Goal: Information Seeking & Learning: Check status

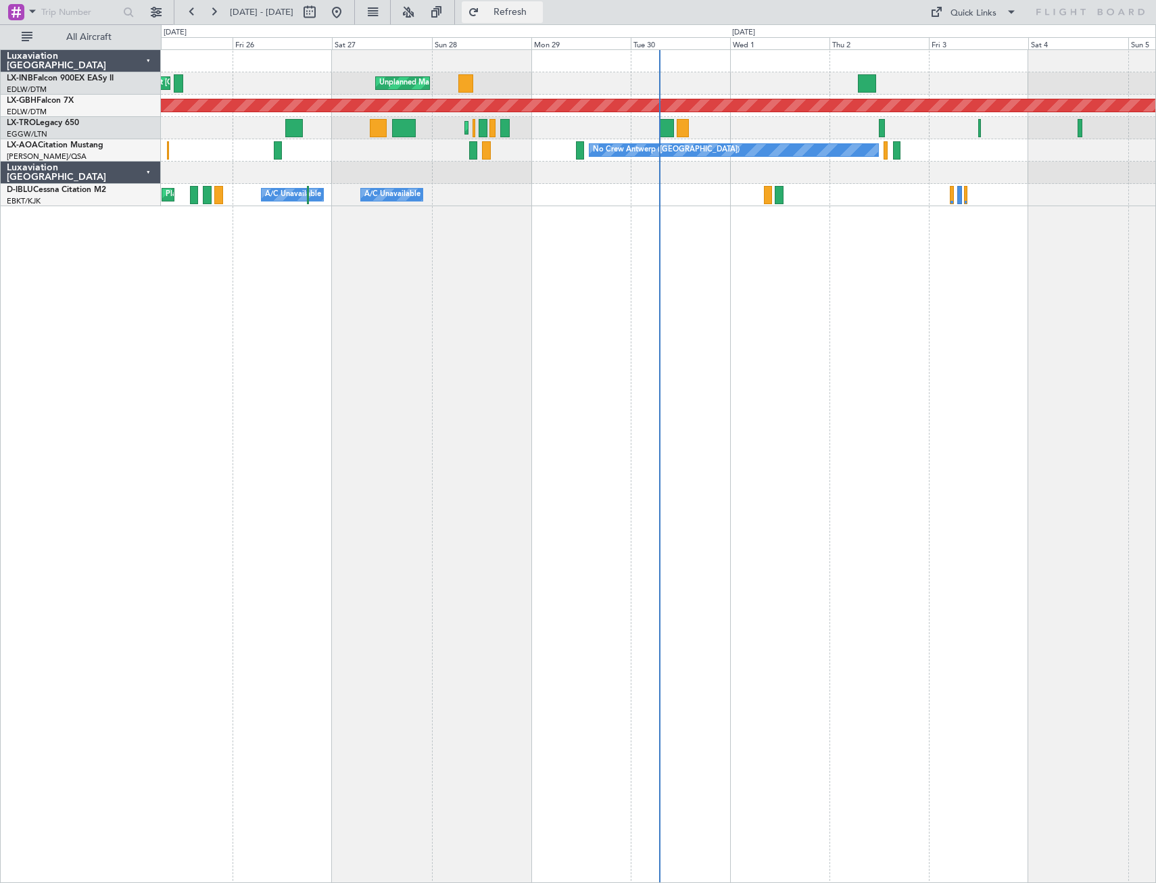
click at [539, 7] on span "Refresh" at bounding box center [510, 11] width 57 height 9
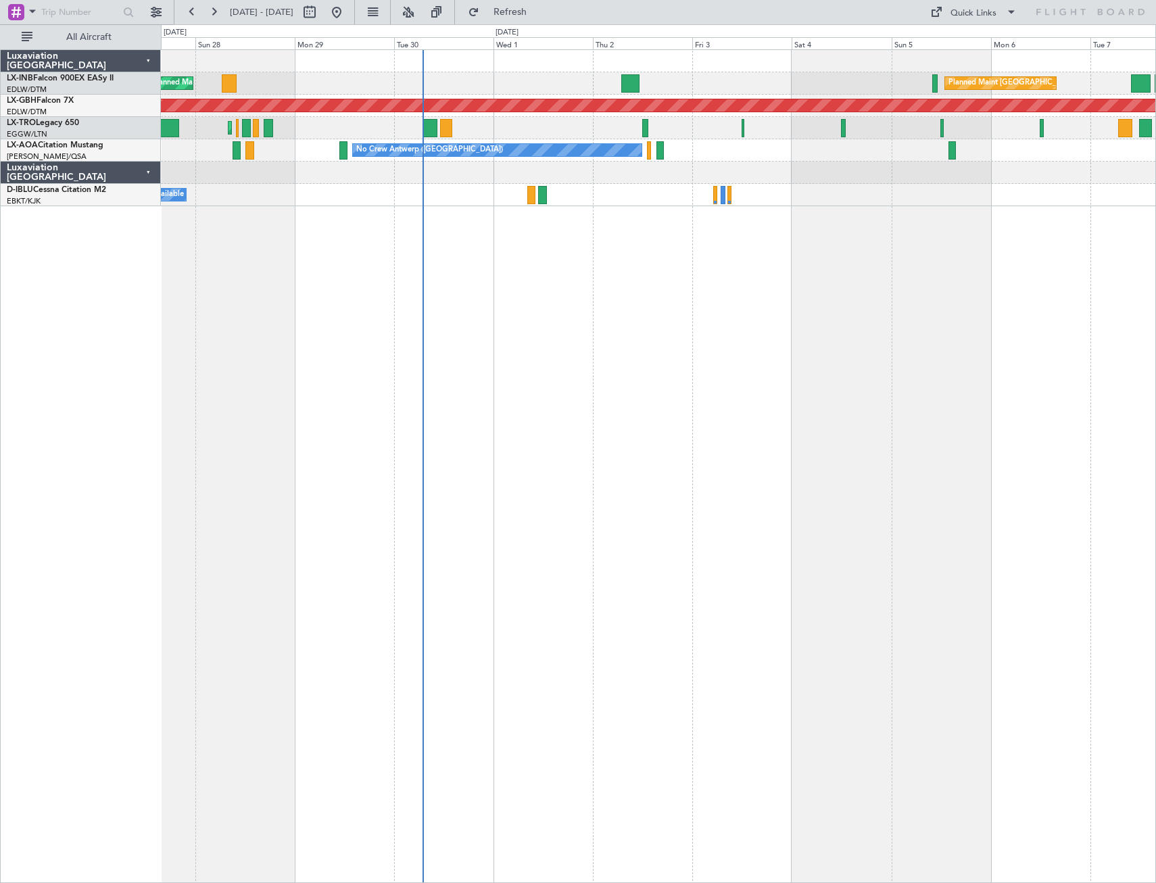
click at [566, 381] on div "Unplanned Maint Roma (Ciampino) Planned Maint [GEOGRAPHIC_DATA] ([GEOGRAPHIC_DA…" at bounding box center [658, 466] width 995 height 834
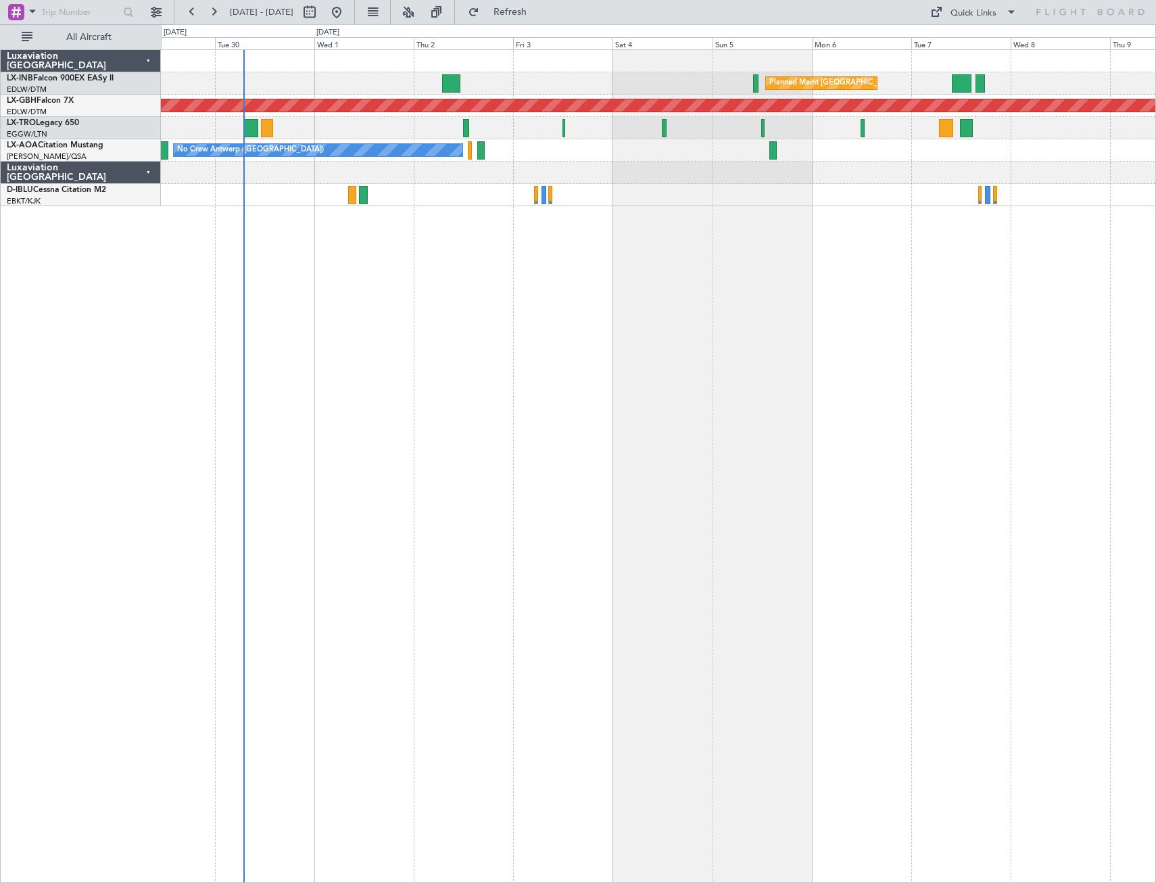
click at [439, 381] on div "Planned Maint [GEOGRAPHIC_DATA] ([GEOGRAPHIC_DATA]) Unplanned Maint [GEOGRAPHIC…" at bounding box center [658, 466] width 995 height 834
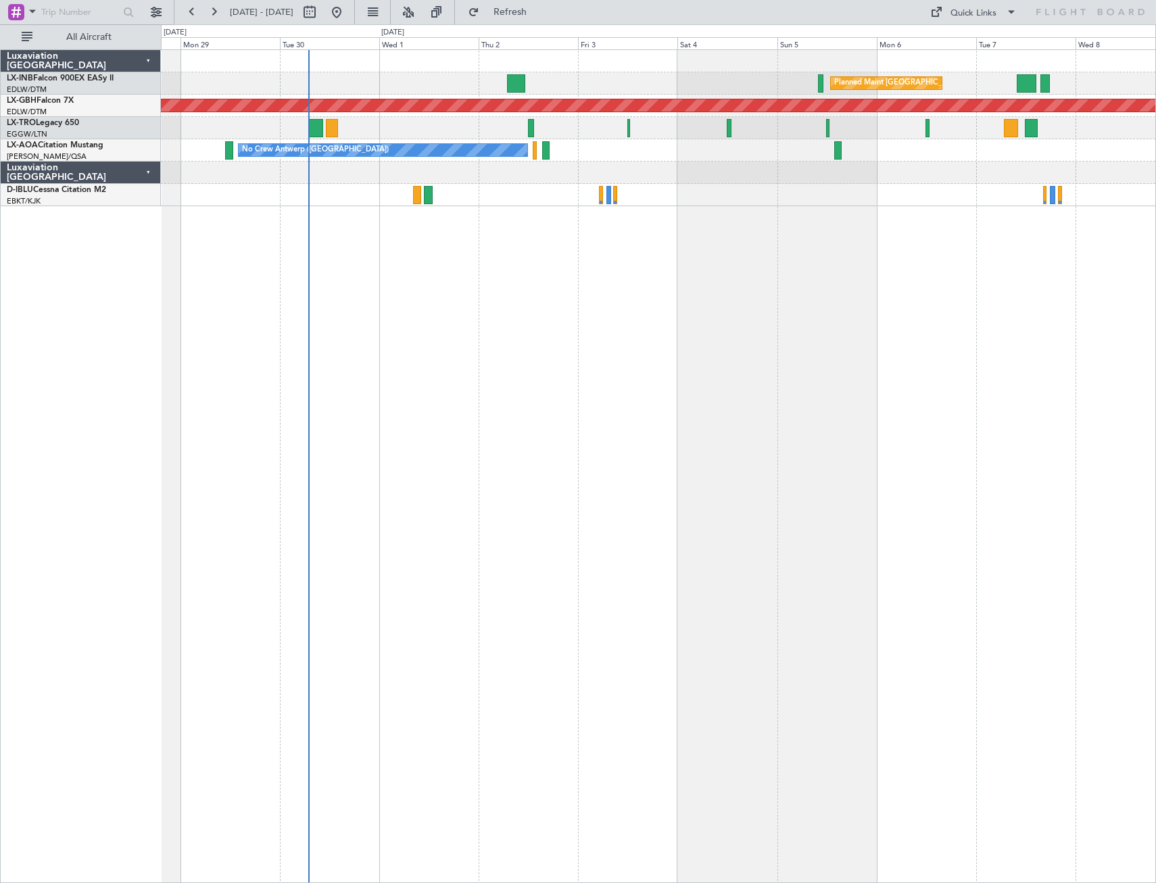
click at [536, 355] on div "Planned Maint [GEOGRAPHIC_DATA] ([GEOGRAPHIC_DATA]) Unplanned Maint [GEOGRAPHIC…" at bounding box center [658, 466] width 995 height 834
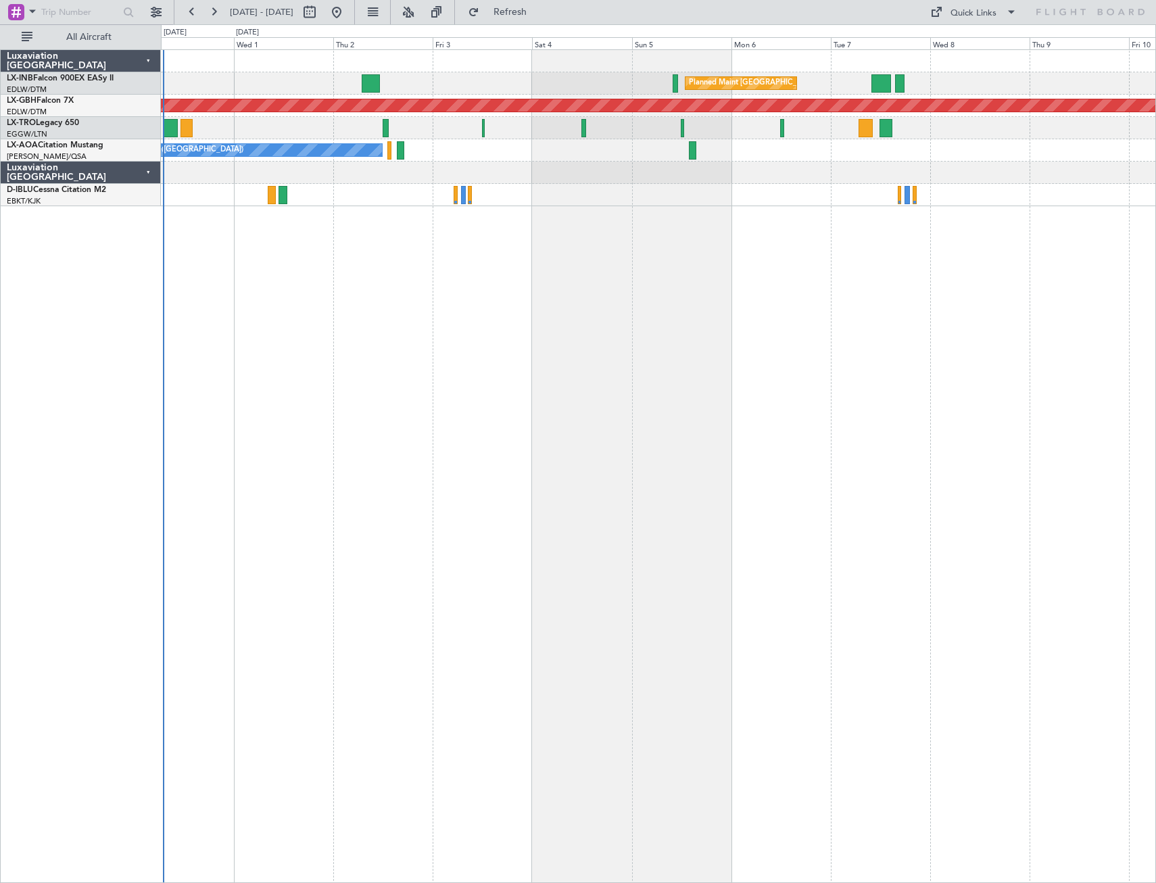
click at [338, 381] on div "Planned Maint [GEOGRAPHIC_DATA] ([GEOGRAPHIC_DATA]) Unplanned Maint [GEOGRAPHIC…" at bounding box center [658, 466] width 995 height 834
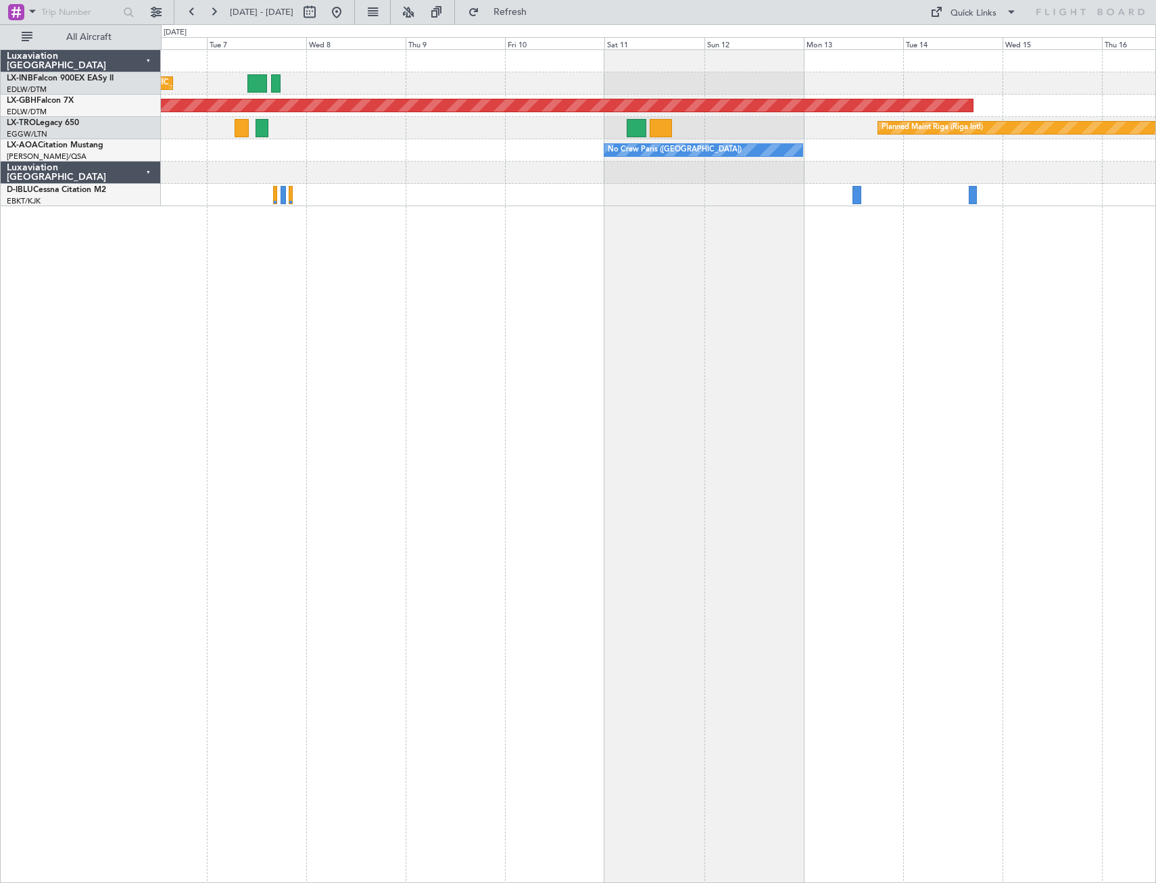
click at [813, 381] on div "Planned Maint [GEOGRAPHIC_DATA] ([GEOGRAPHIC_DATA]) Planned Maint Nurnberg Plan…" at bounding box center [658, 466] width 995 height 834
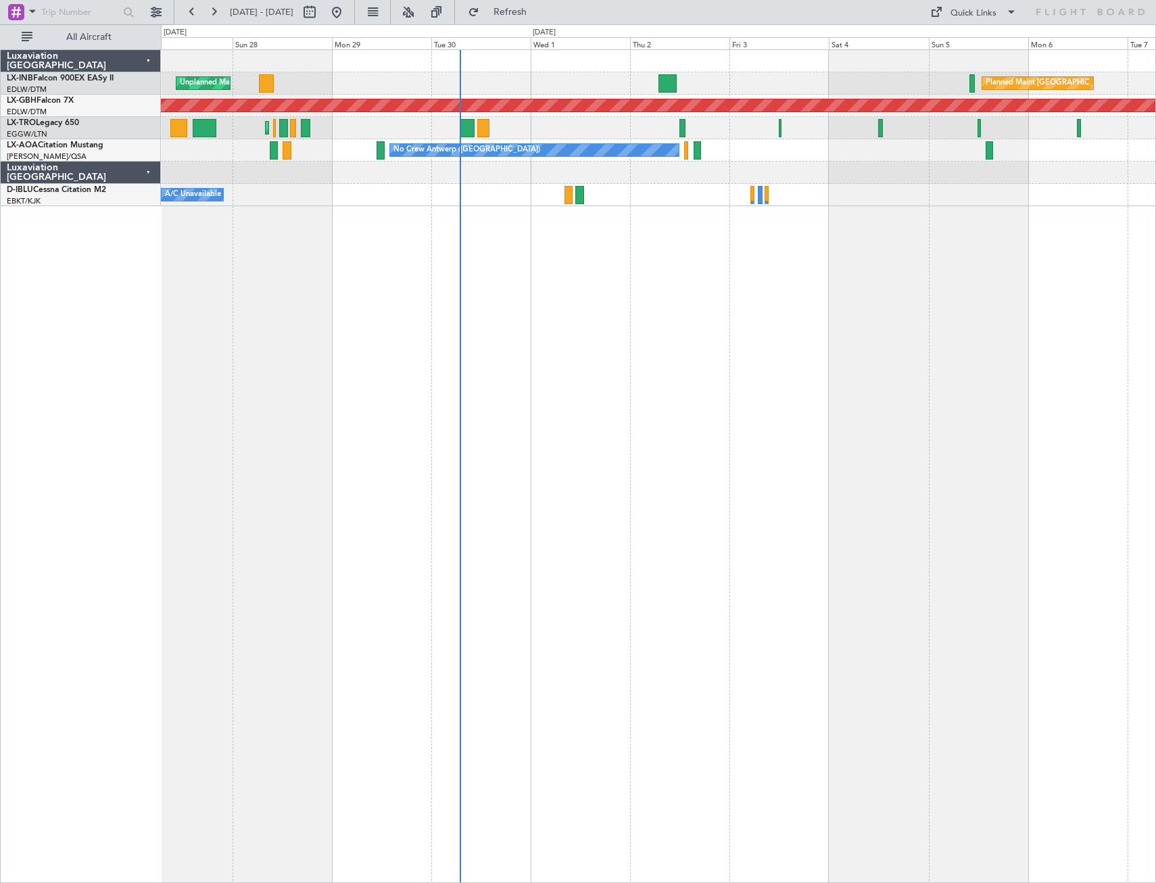
click at [813, 381] on div "Planned Maint [GEOGRAPHIC_DATA] ([GEOGRAPHIC_DATA]) Unplanned Maint [GEOGRAPHIC…" at bounding box center [658, 466] width 995 height 834
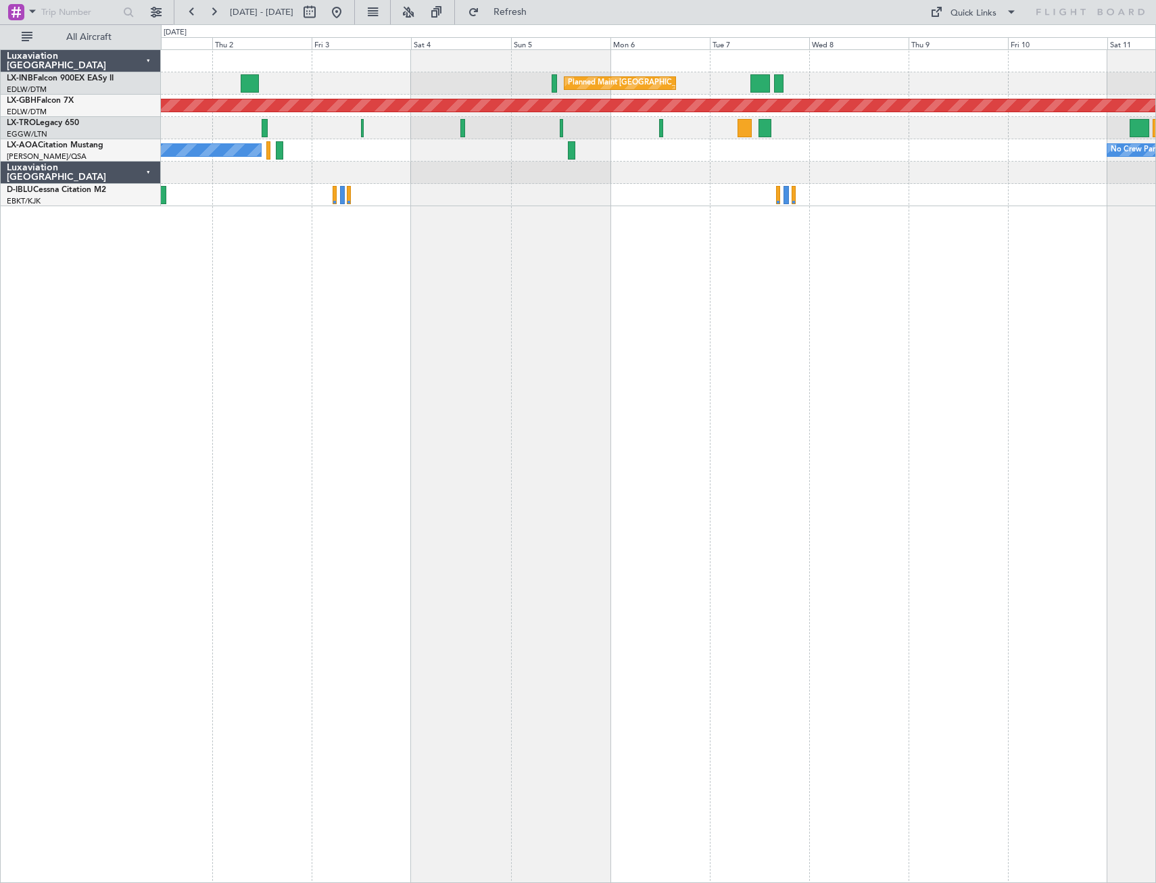
click at [394, 345] on div "Planned Maint [GEOGRAPHIC_DATA] ([GEOGRAPHIC_DATA]) Planned Maint Nurnberg Plan…" at bounding box center [658, 466] width 995 height 834
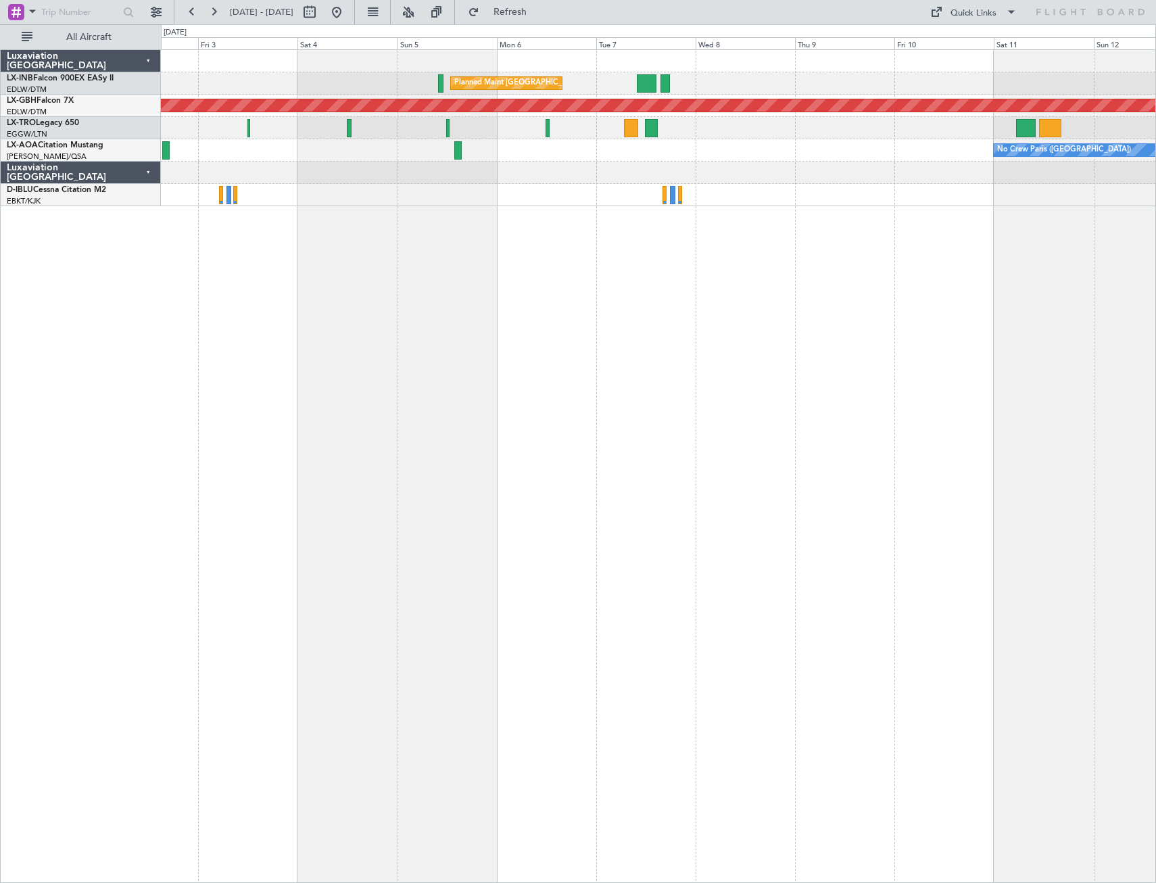
click at [343, 361] on div "Planned Maint [GEOGRAPHIC_DATA] ([GEOGRAPHIC_DATA]) Planned Maint Nurnberg Plan…" at bounding box center [658, 466] width 995 height 834
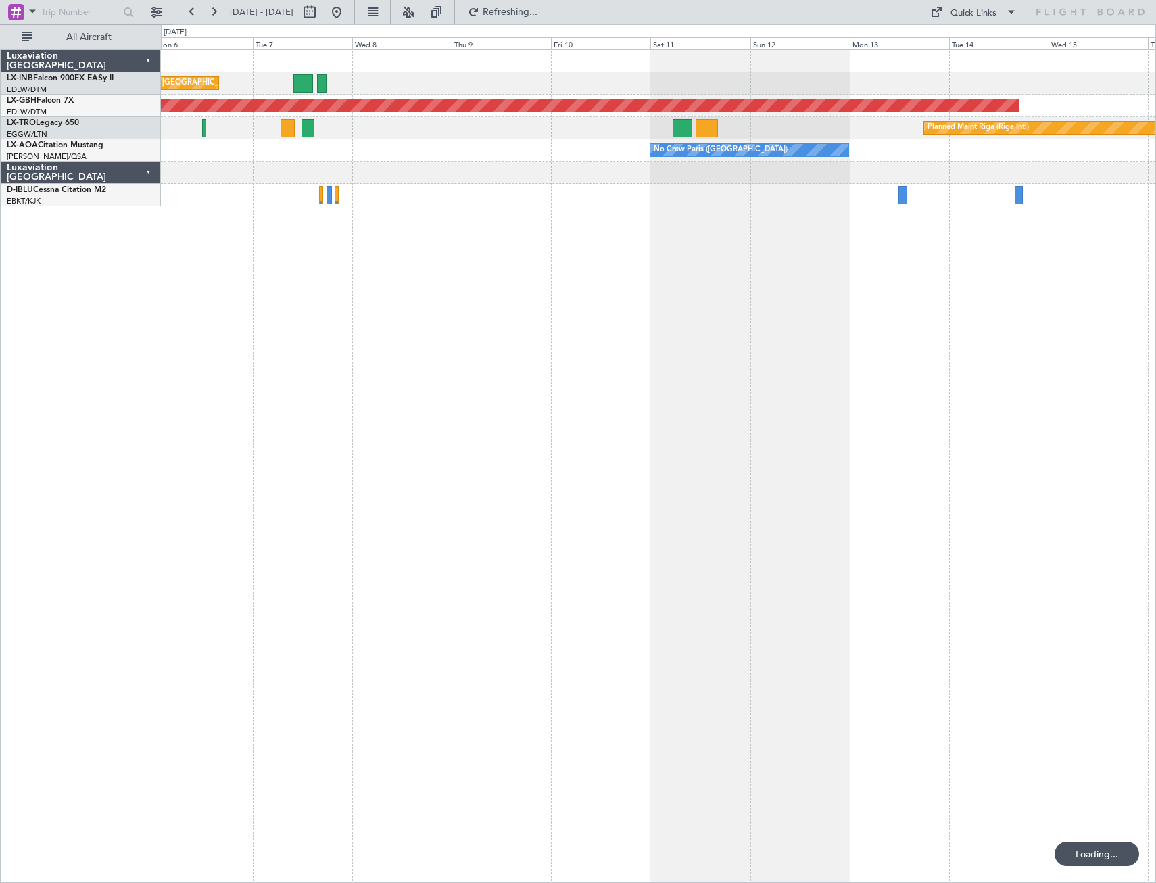
click at [769, 381] on div "Planned Maint [GEOGRAPHIC_DATA] ([GEOGRAPHIC_DATA]) Planned Maint Nurnberg Plan…" at bounding box center [658, 466] width 995 height 834
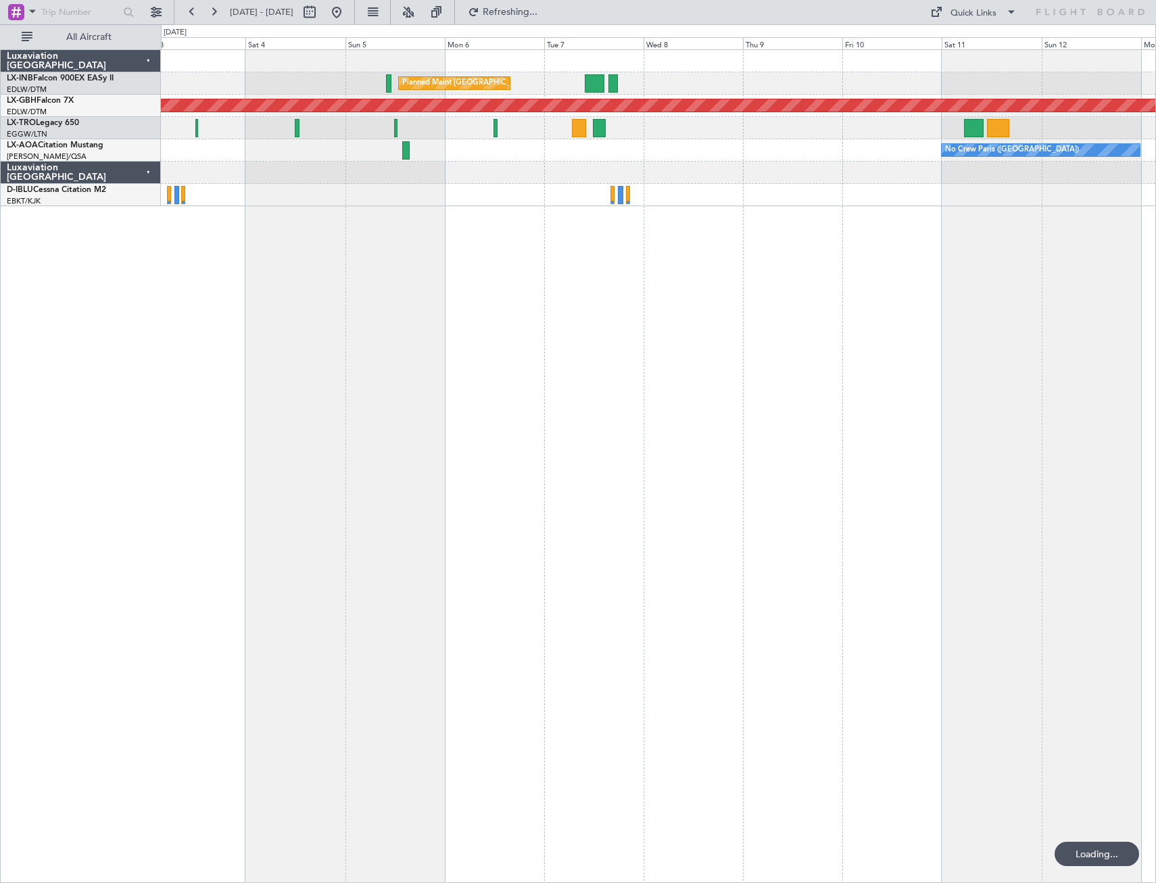
click at [685, 381] on div "Planned Maint [GEOGRAPHIC_DATA] ([GEOGRAPHIC_DATA]) Planned Maint Nurnberg Plan…" at bounding box center [658, 466] width 995 height 834
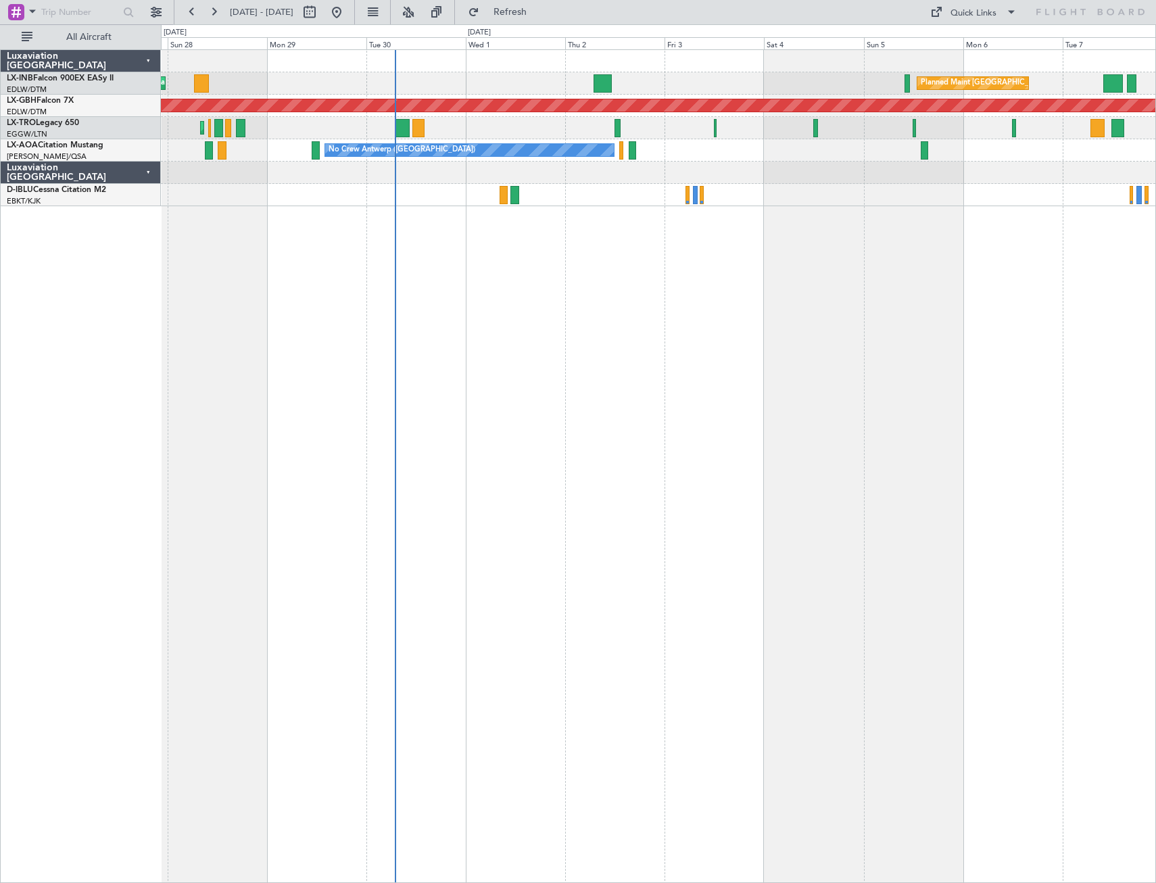
click at [648, 381] on div "Planned Maint [GEOGRAPHIC_DATA] ([GEOGRAPHIC_DATA]) Unplanned Maint [GEOGRAPHIC…" at bounding box center [658, 466] width 995 height 834
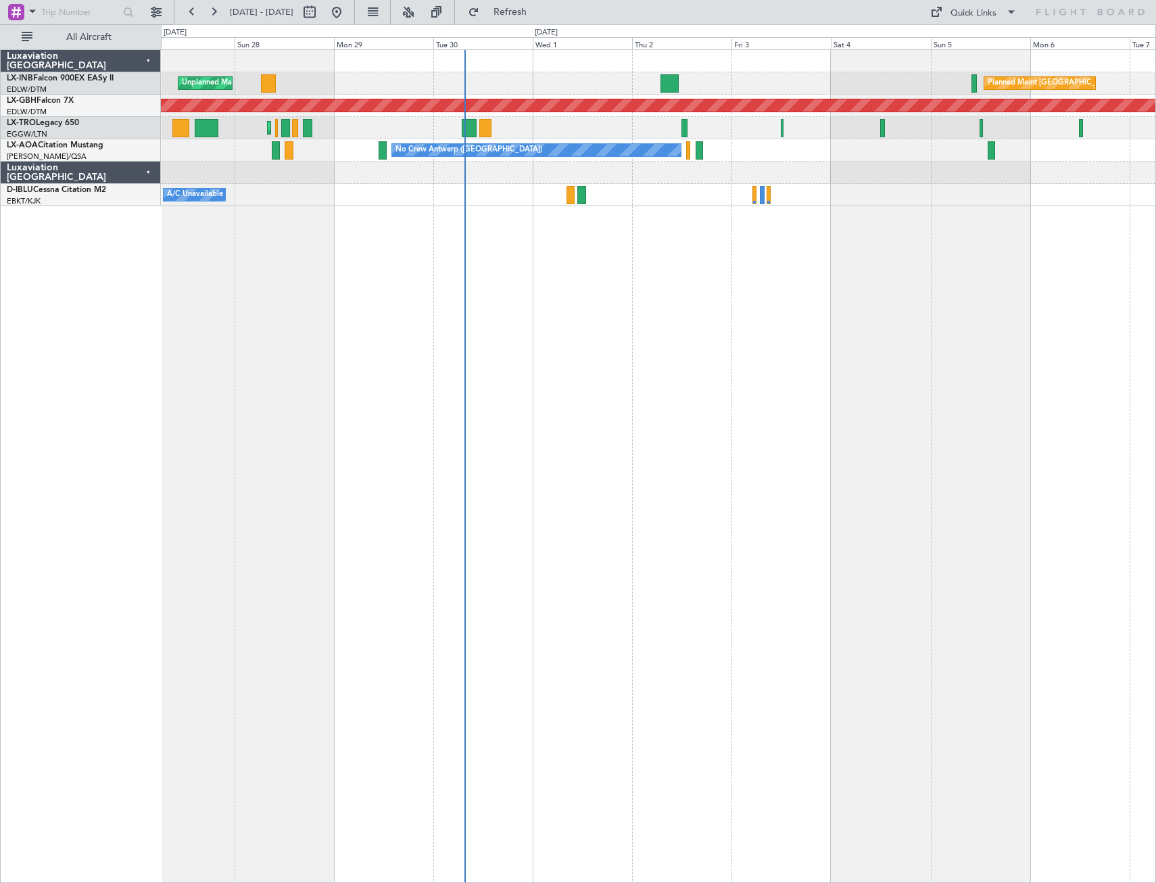
click at [226, 12] on span "[DATE] - [DATE]" at bounding box center [261, 12] width 74 height 22
click at [212, 16] on button at bounding box center [214, 12] width 22 height 22
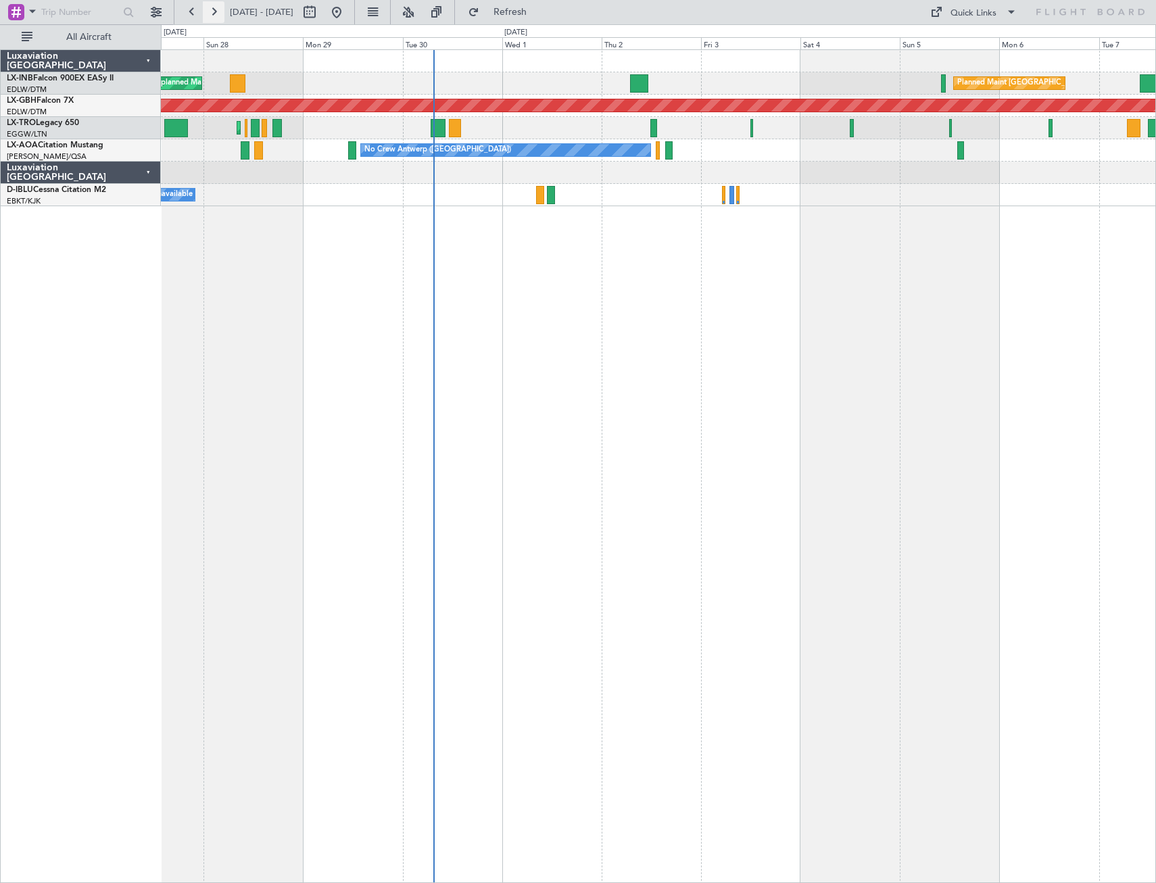
click at [212, 16] on button at bounding box center [214, 12] width 22 height 22
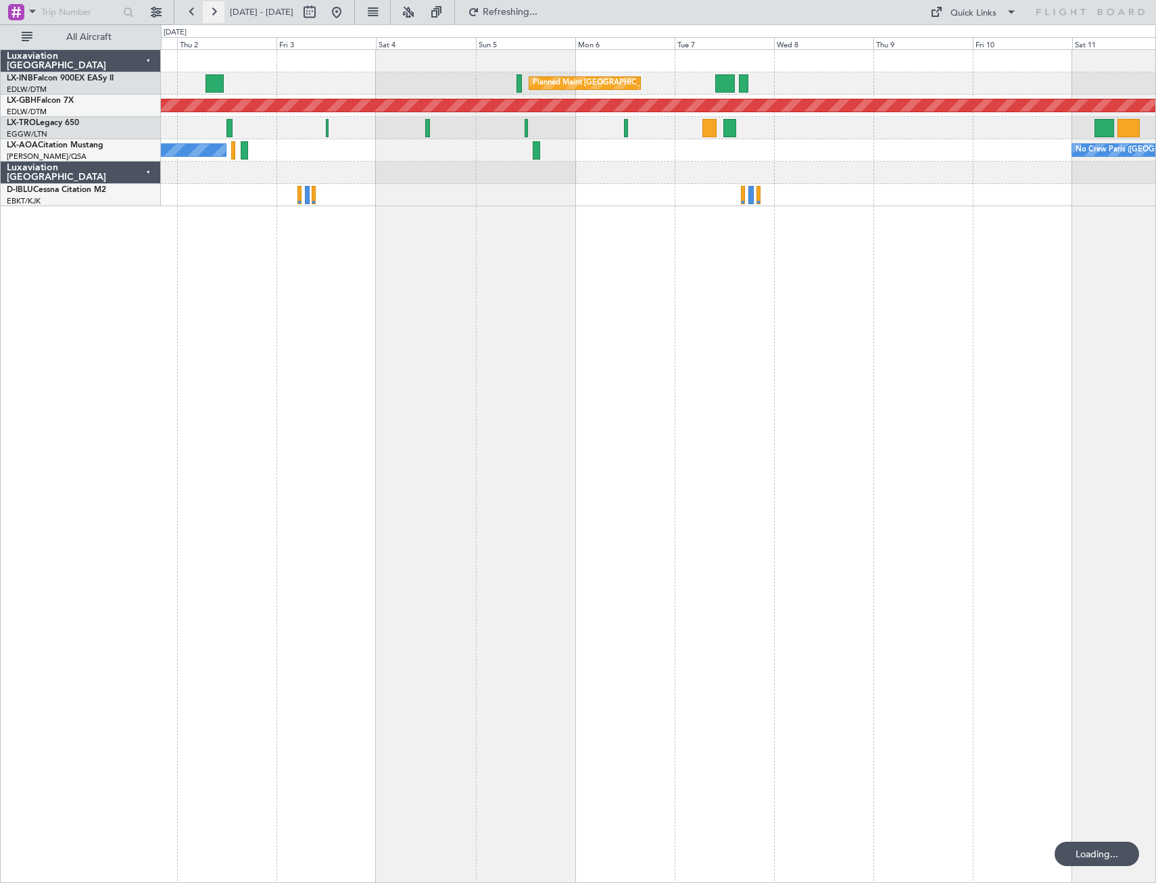
click at [212, 16] on button at bounding box center [214, 12] width 22 height 22
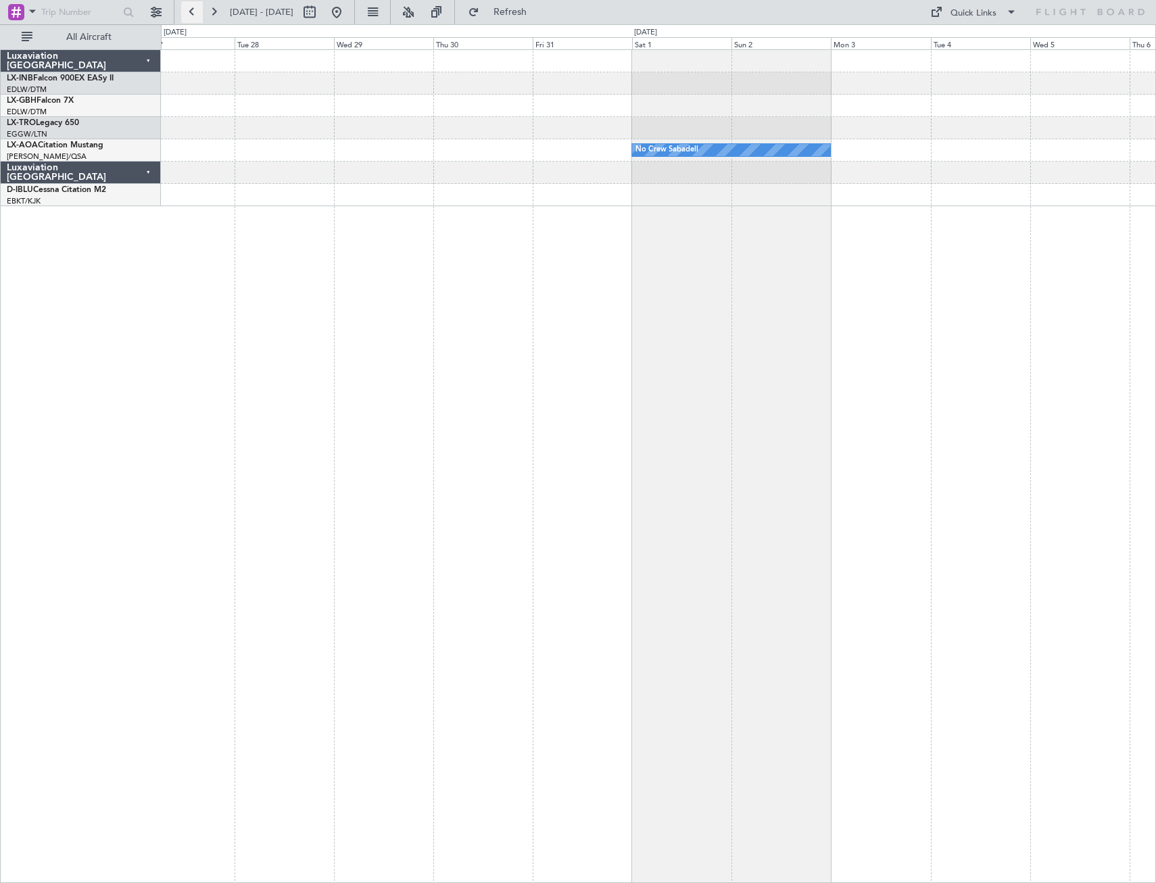
click at [195, 16] on button at bounding box center [192, 12] width 22 height 22
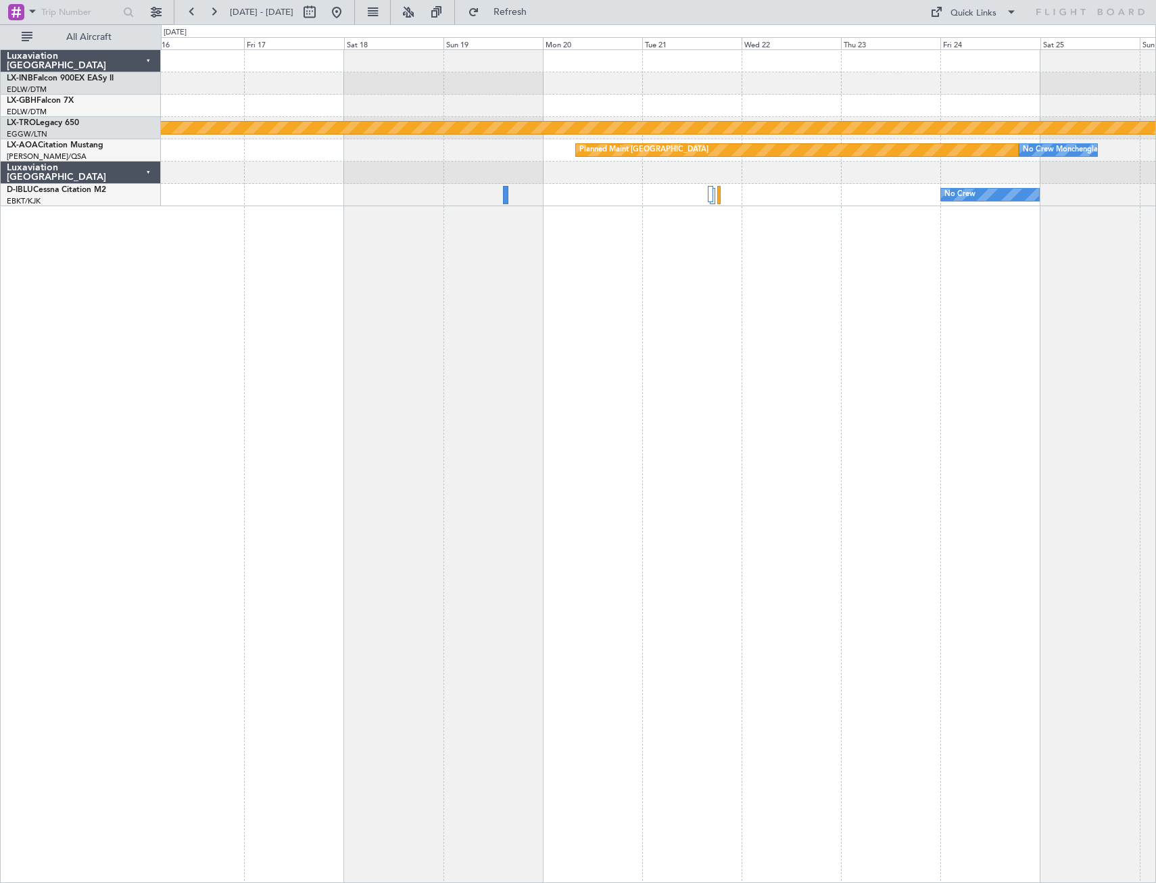
click at [652, 381] on div "Planned Maint Nurnberg Planned Maint [GEOGRAPHIC_DATA] (Riga Intl) Planned Main…" at bounding box center [658, 466] width 995 height 834
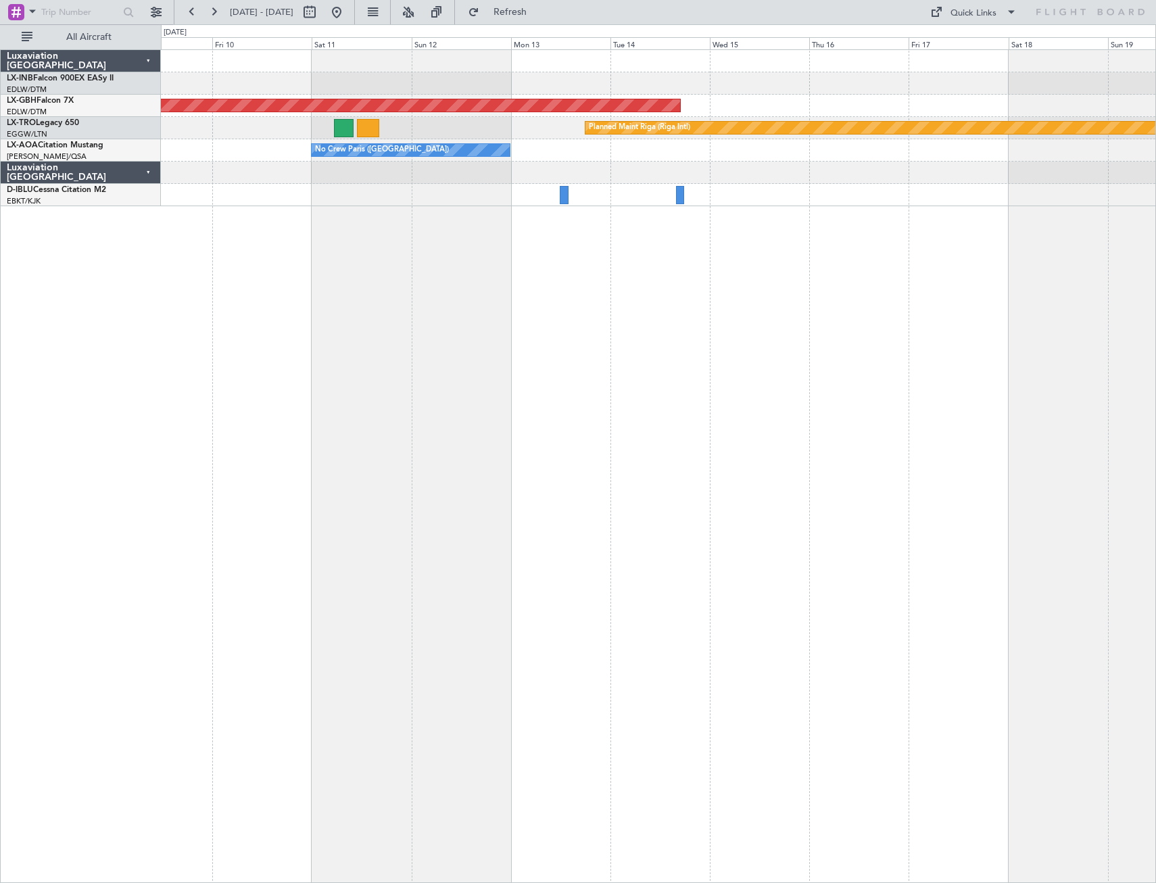
click at [813, 381] on div "Planned Maint Nurnberg Planned Maint [GEOGRAPHIC_DATA] (Riga Intl) No Crew [GEO…" at bounding box center [658, 466] width 995 height 834
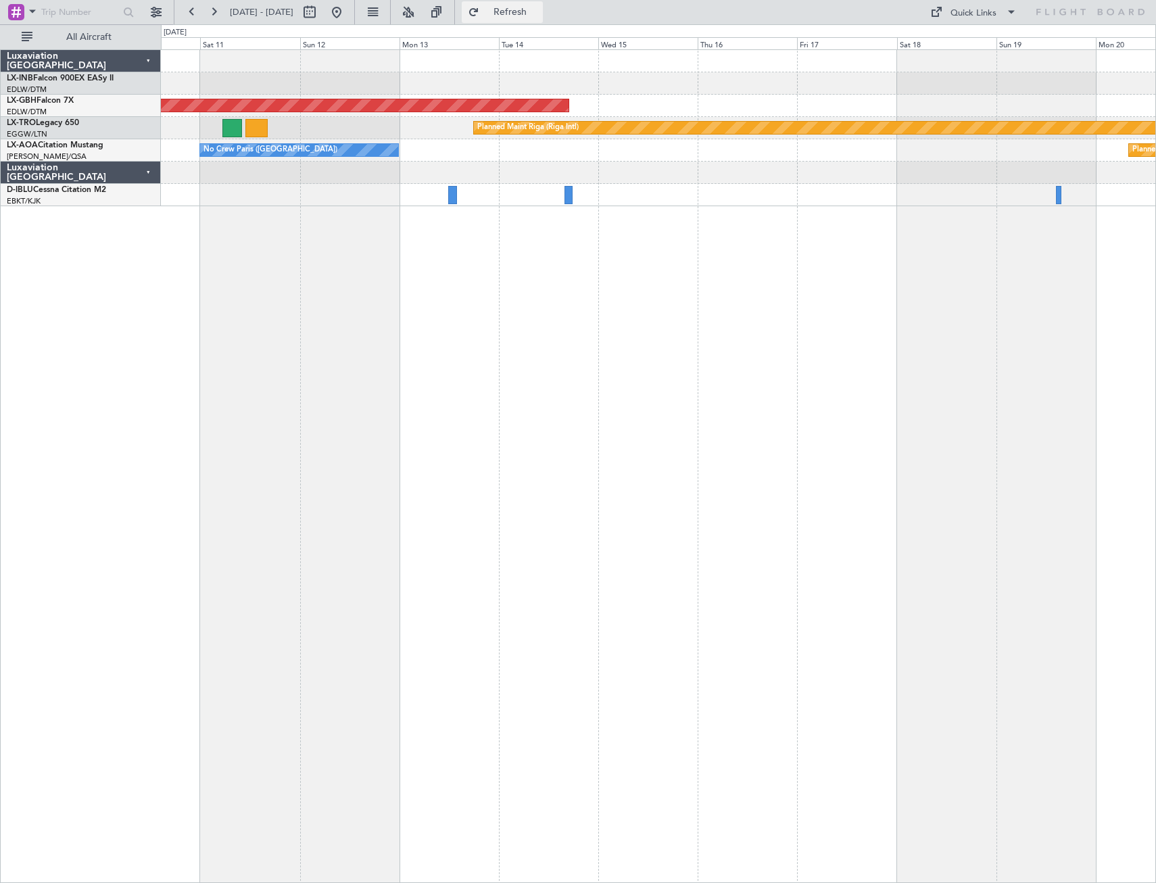
click at [534, 16] on span "Refresh" at bounding box center [510, 11] width 57 height 9
click at [347, 11] on button at bounding box center [337, 12] width 22 height 22
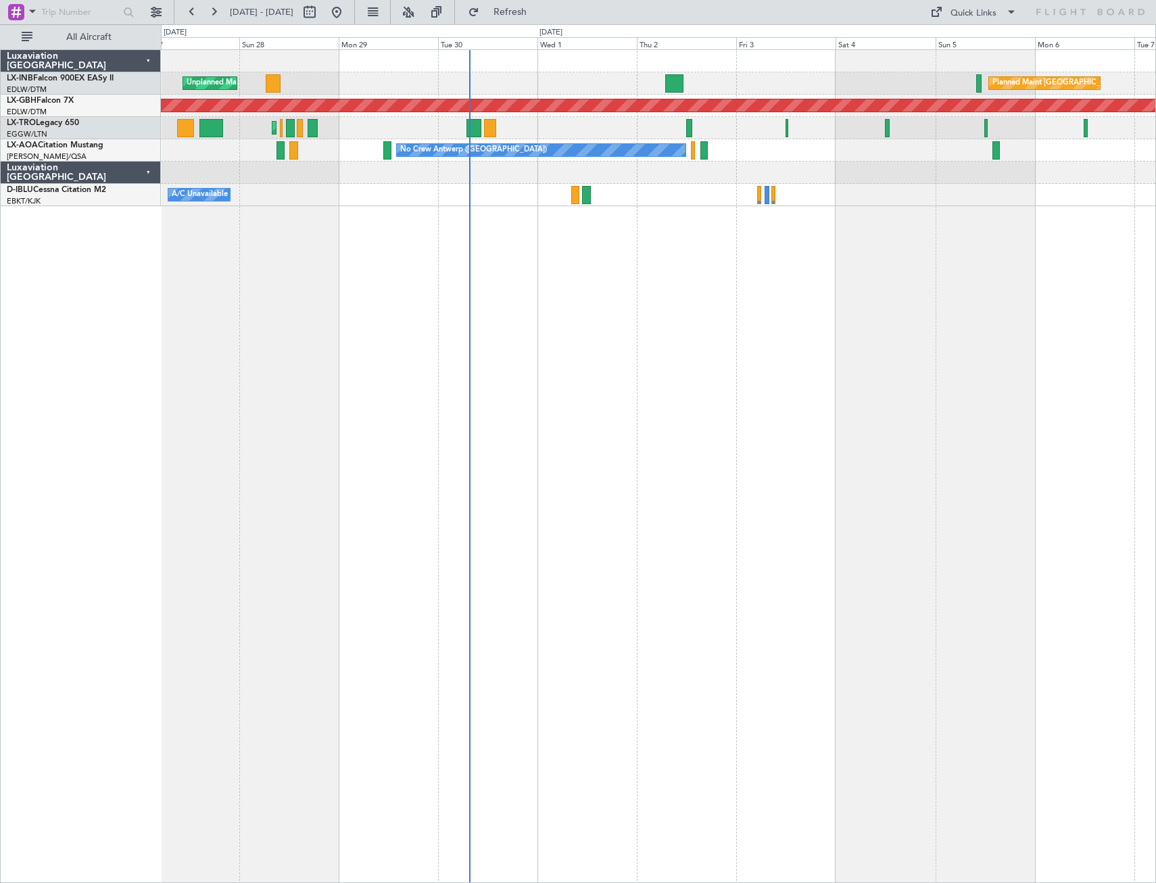
click at [731, 381] on div "Unplanned Maint Roma (Ciampino) Planned Maint [GEOGRAPHIC_DATA] ([GEOGRAPHIC_DA…" at bounding box center [658, 466] width 995 height 834
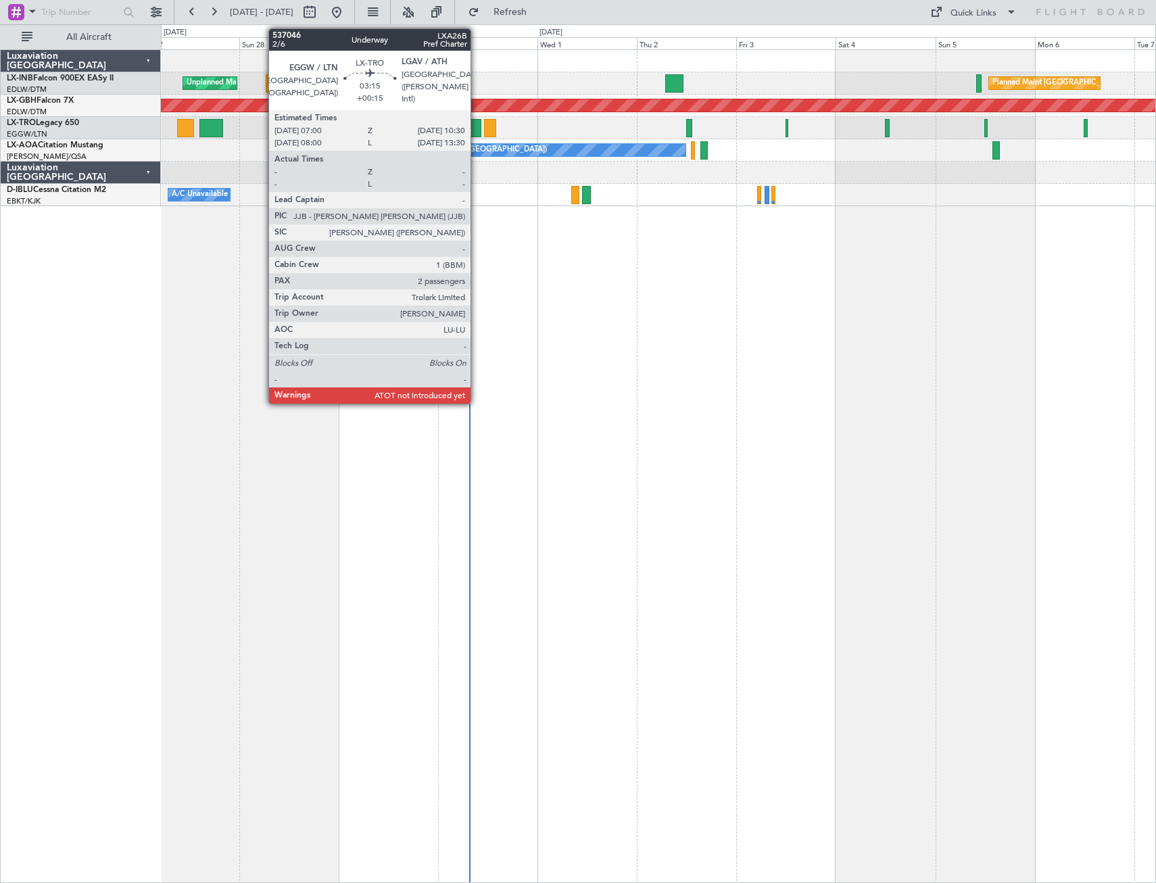
click at [477, 125] on div at bounding box center [473, 128] width 15 height 18
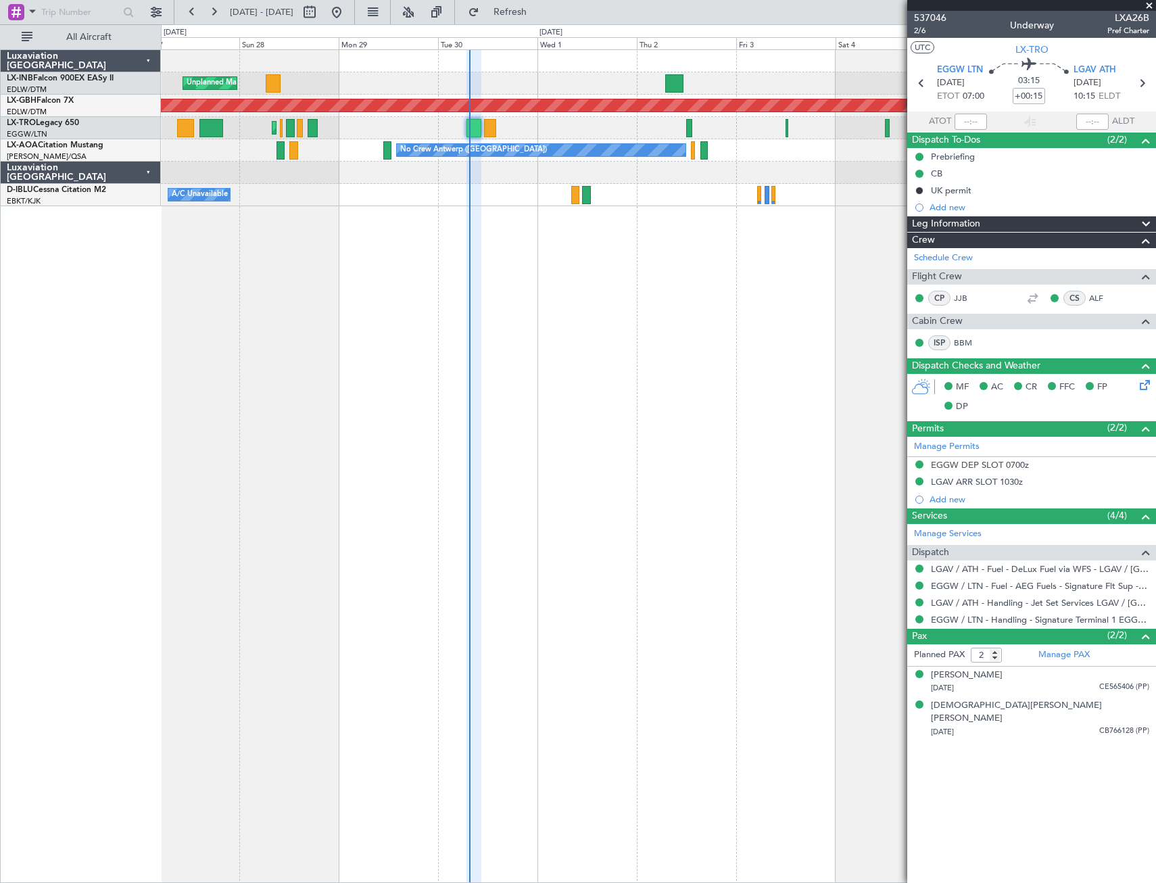
click at [813, 7] on span at bounding box center [1149, 6] width 14 height 12
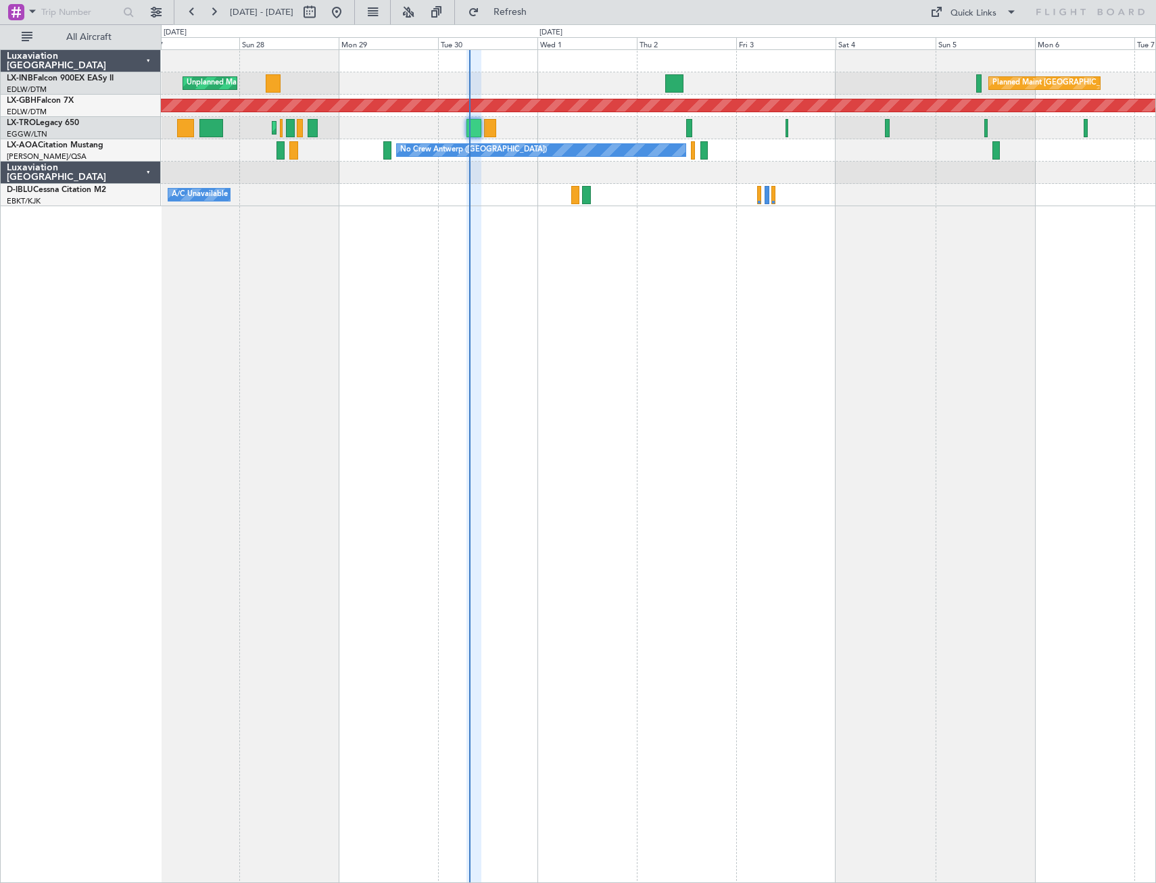
type input "0"
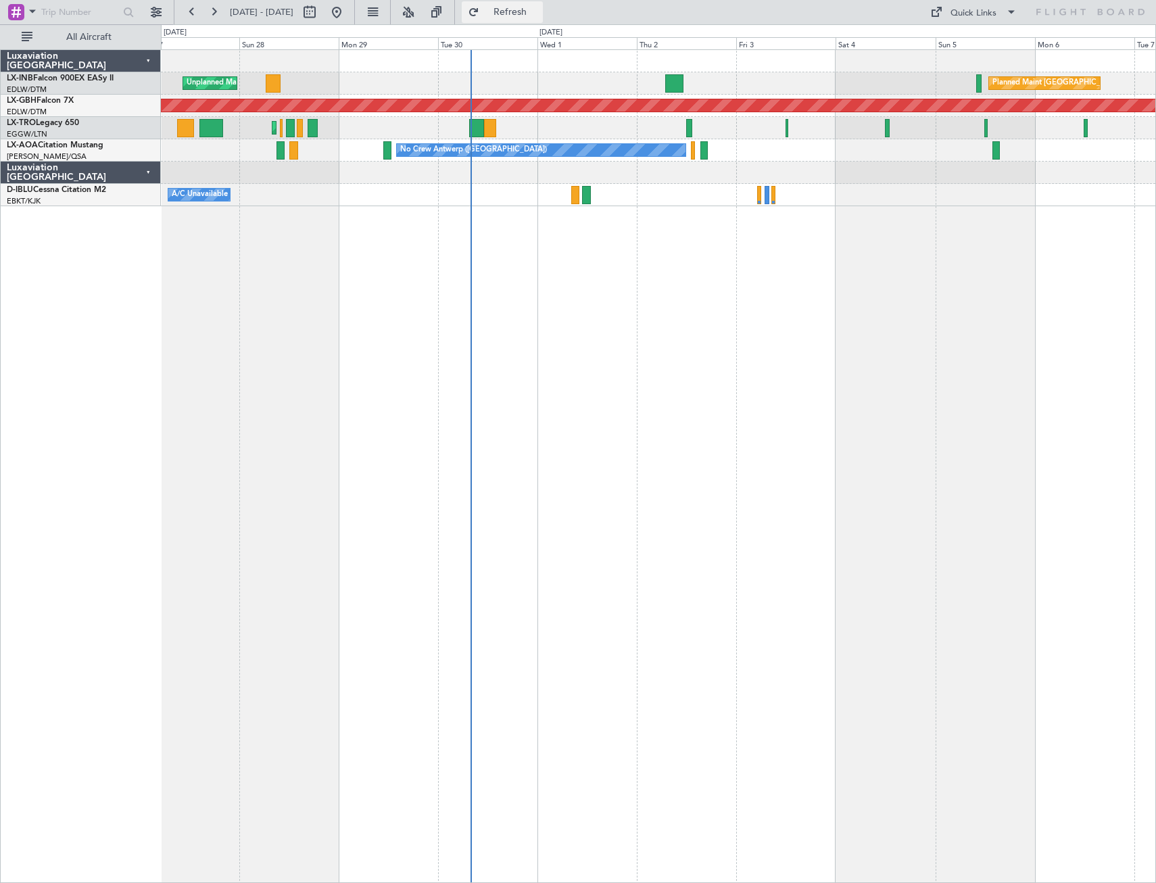
click at [539, 7] on span "Refresh" at bounding box center [510, 11] width 57 height 9
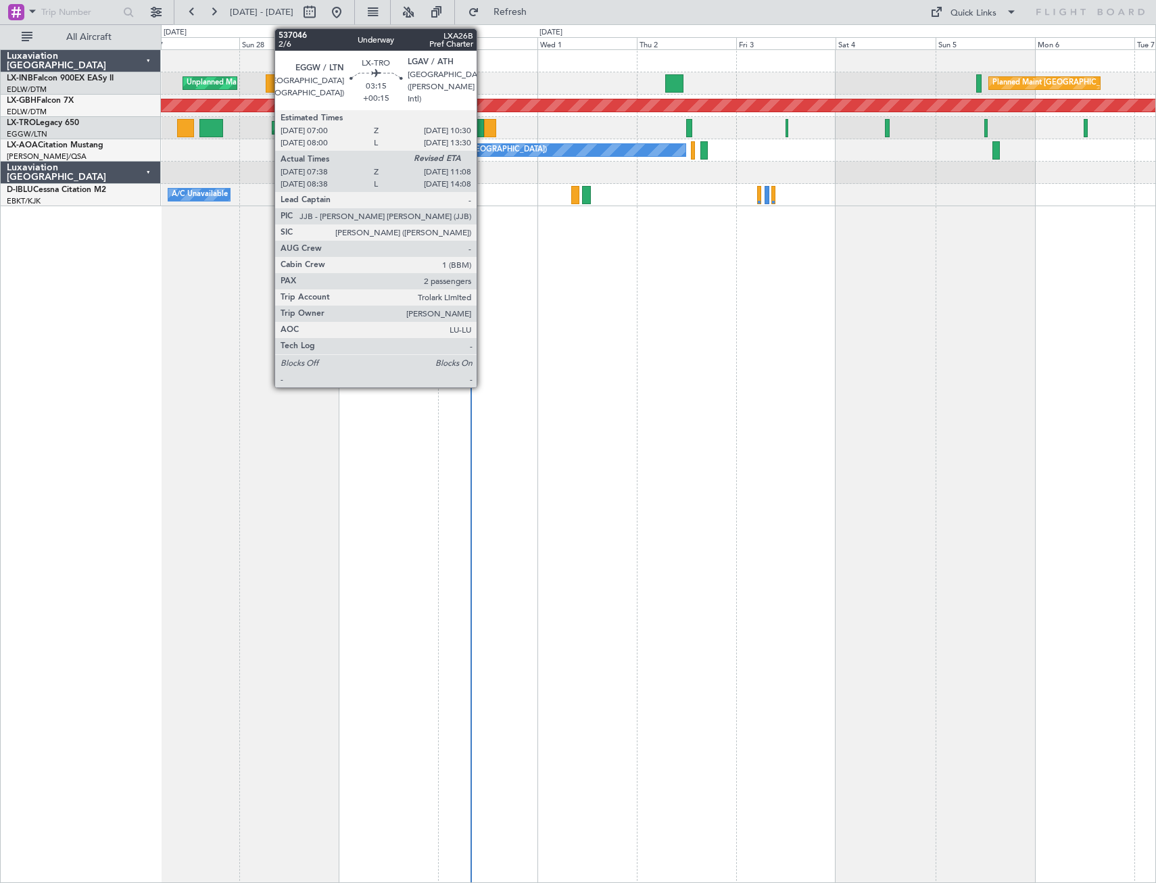
click at [483, 131] on div at bounding box center [476, 128] width 15 height 18
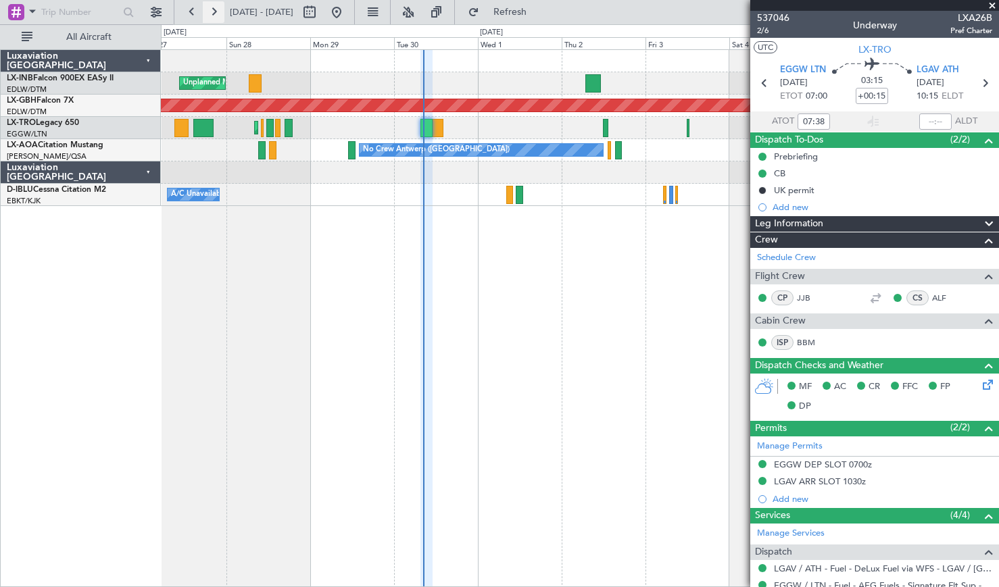
click at [216, 16] on button at bounding box center [214, 12] width 22 height 22
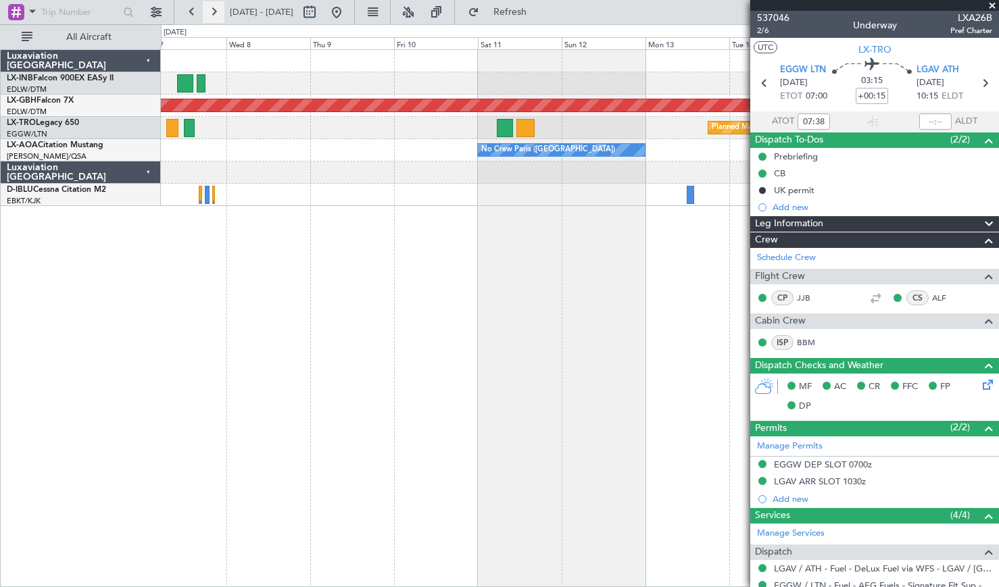
click at [215, 16] on button at bounding box center [214, 12] width 22 height 22
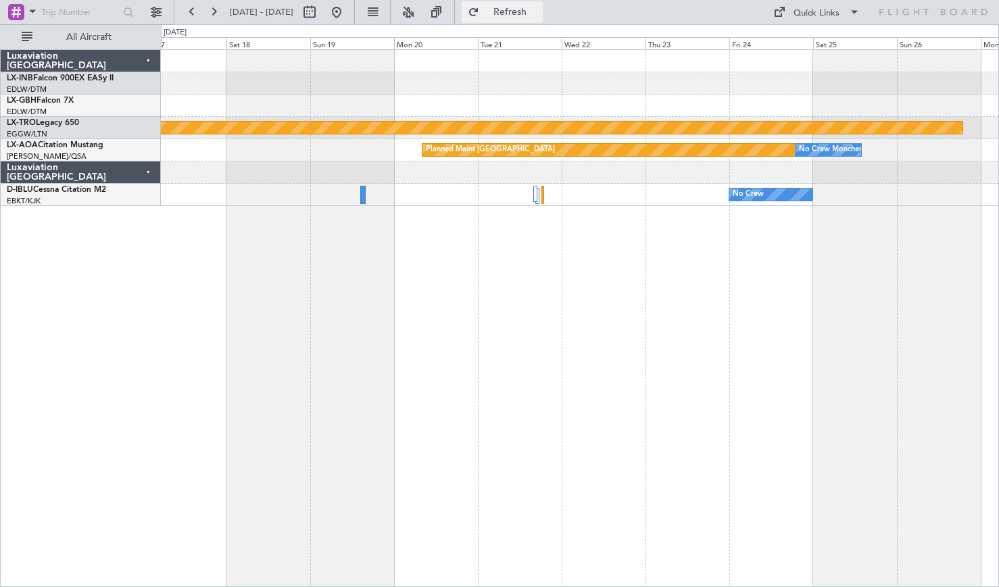
click at [539, 14] on span "Refresh" at bounding box center [510, 11] width 57 height 9
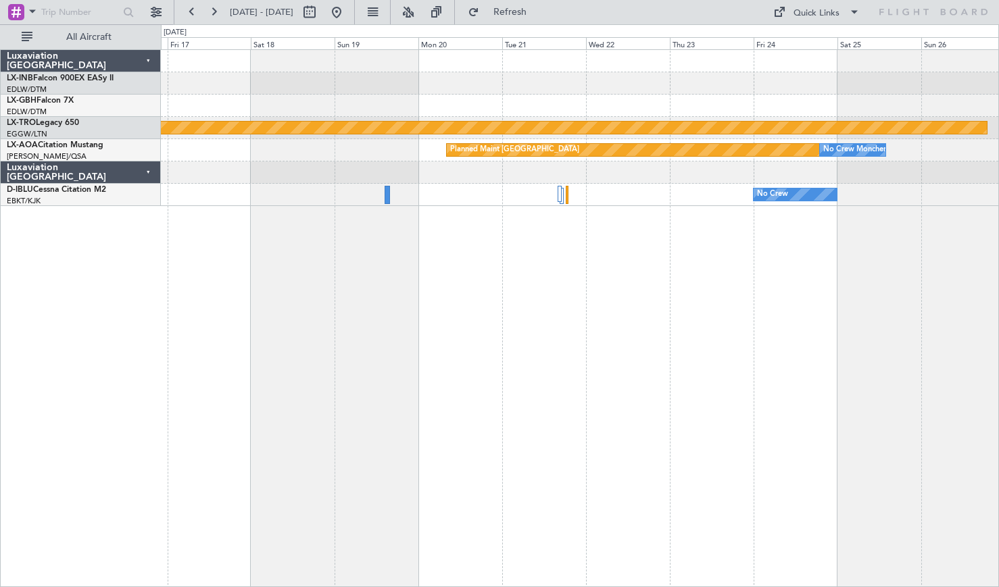
click at [761, 379] on div "Planned Maint Nurnberg Planned Maint [GEOGRAPHIC_DATA] (Riga Intl) Planned Main…" at bounding box center [580, 318] width 838 height 538
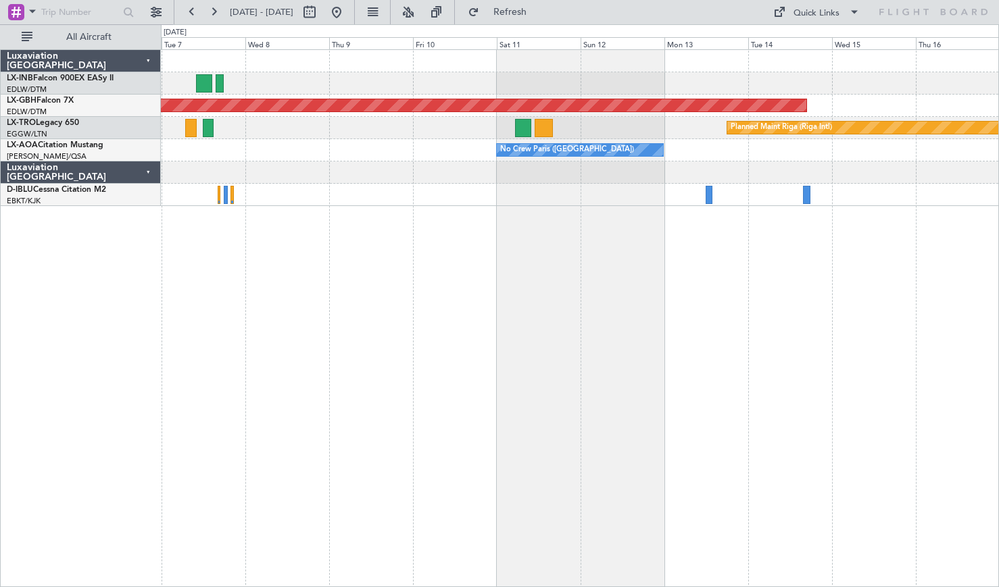
click at [667, 381] on div "Planned Maint [GEOGRAPHIC_DATA] ([GEOGRAPHIC_DATA]) Planned Maint Nurnberg Plan…" at bounding box center [580, 318] width 838 height 538
click at [697, 381] on div "Planned Maint [GEOGRAPHIC_DATA] ([GEOGRAPHIC_DATA]) Planned Maint Nurnberg Plan…" at bounding box center [580, 318] width 838 height 538
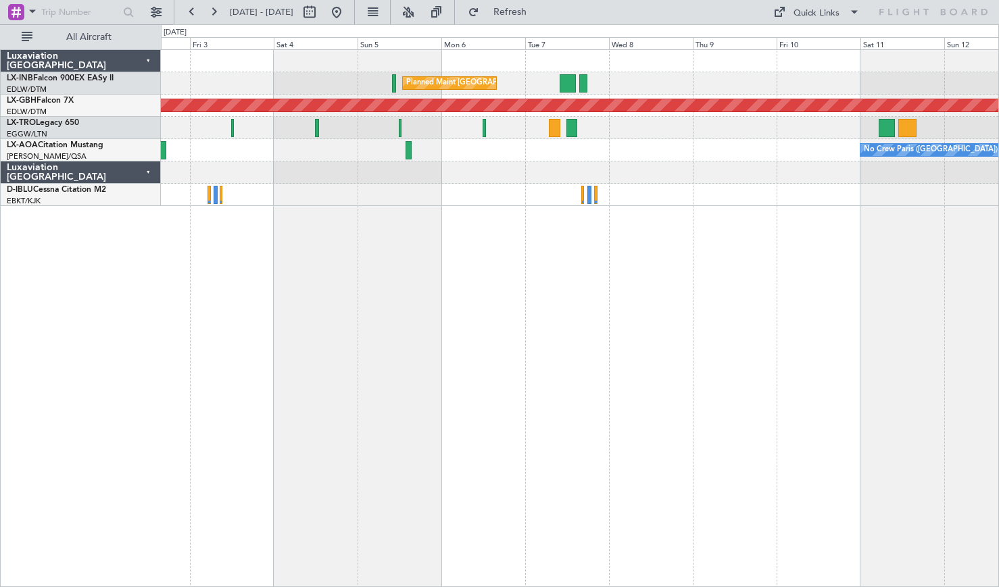
click at [600, 377] on div "Planned Maint [GEOGRAPHIC_DATA] ([GEOGRAPHIC_DATA]) Planned Maint Nurnberg Plan…" at bounding box center [580, 318] width 838 height 538
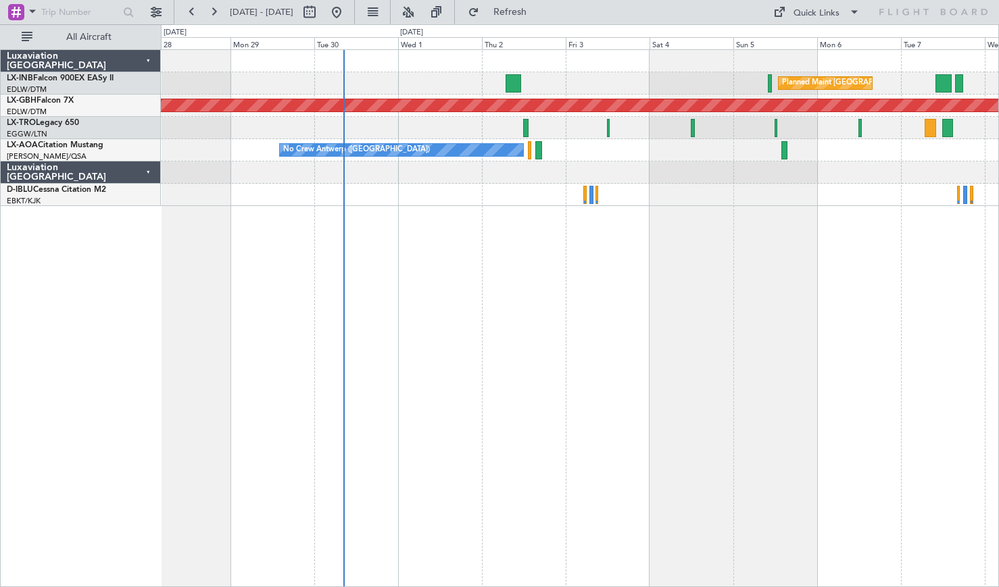
click at [532, 370] on div "Planned Maint [GEOGRAPHIC_DATA] ([GEOGRAPHIC_DATA]) Planned Maint Nurnberg No C…" at bounding box center [580, 318] width 838 height 538
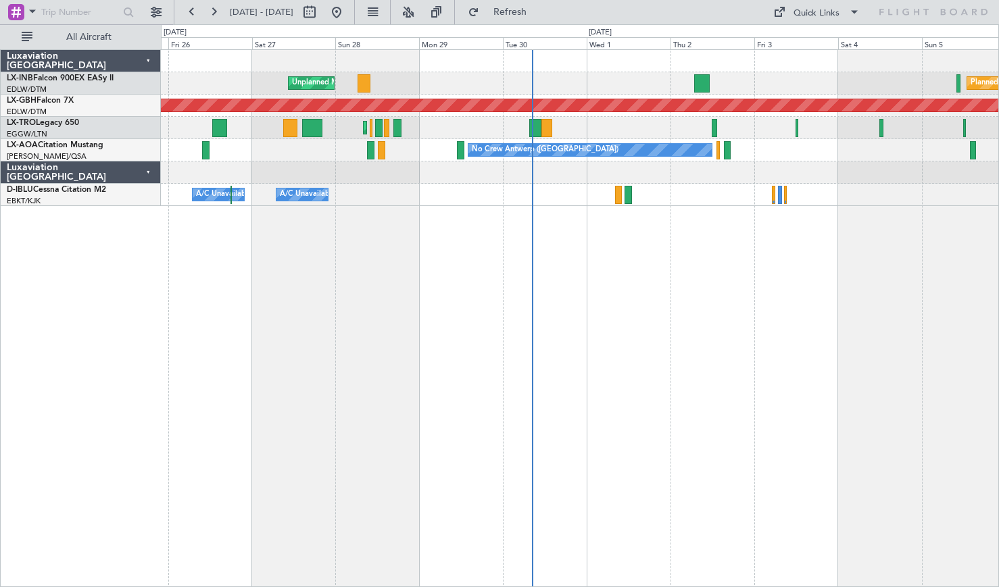
click at [174, 375] on div "Planned Maint [GEOGRAPHIC_DATA] ([GEOGRAPHIC_DATA]) Unplanned Maint [GEOGRAPHIC…" at bounding box center [580, 318] width 838 height 538
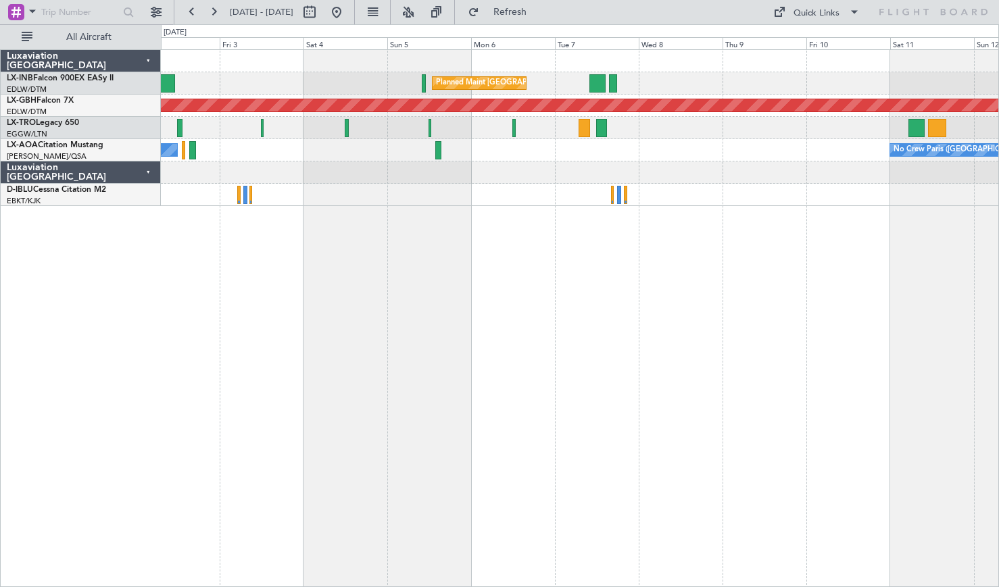
click at [242, 381] on div "Planned Maint [GEOGRAPHIC_DATA] ([GEOGRAPHIC_DATA]) Planned Maint Nurnberg Plan…" at bounding box center [580, 318] width 838 height 538
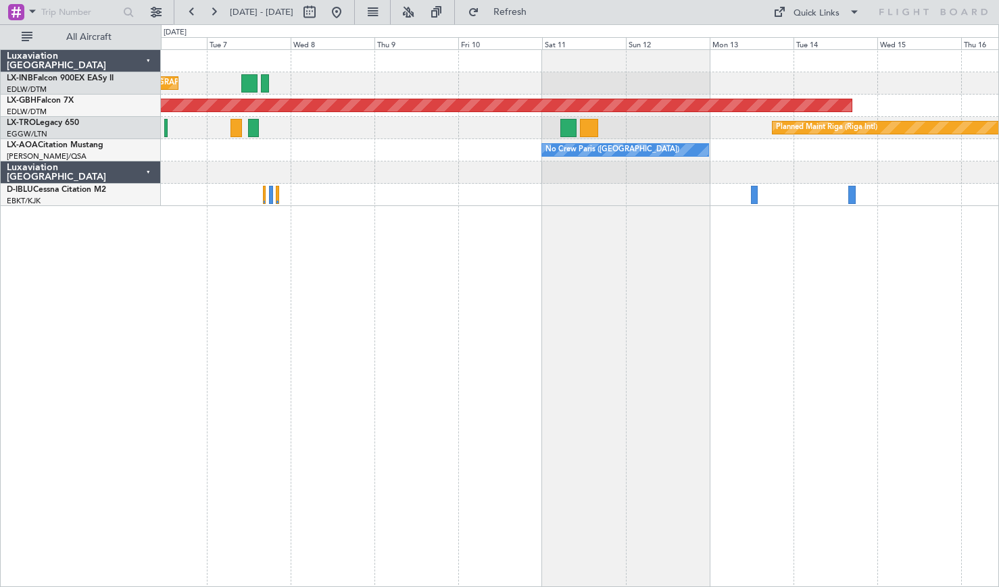
click at [381, 381] on div "Planned Maint [GEOGRAPHIC_DATA] ([GEOGRAPHIC_DATA]) Planned Maint Nurnberg Plan…" at bounding box center [580, 318] width 838 height 538
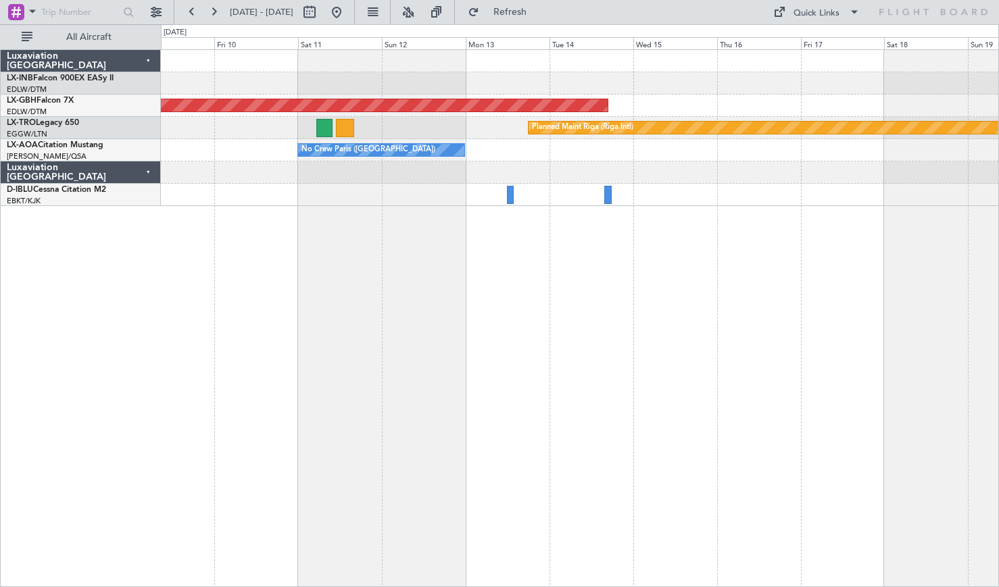
click at [414, 381] on div "Planned Maint Nurnberg Planned Maint [GEOGRAPHIC_DATA] (Riga Intl) No Crew [GEO…" at bounding box center [580, 318] width 838 height 538
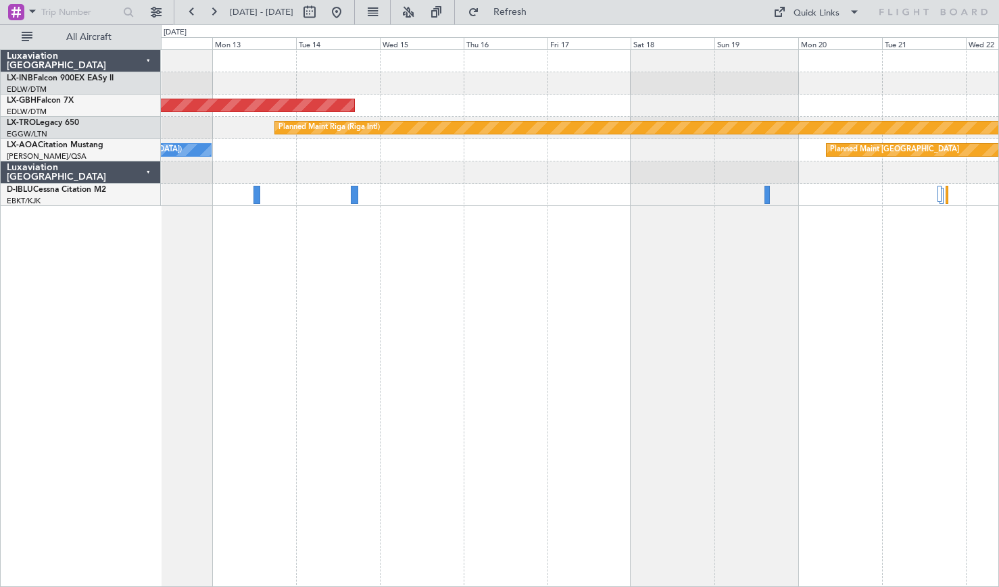
click at [368, 381] on div "Planned Maint Nurnberg Planned Maint [GEOGRAPHIC_DATA] (Riga Intl) No Crew [GEO…" at bounding box center [580, 318] width 838 height 538
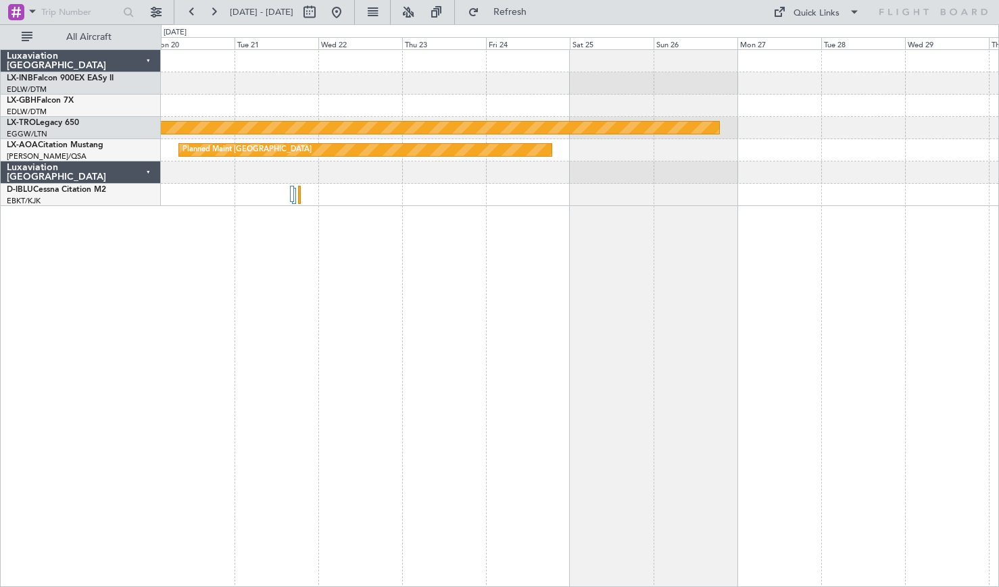
click at [298, 379] on div "Planned Maint Riga (Riga Intl) Planned Maint [GEOGRAPHIC_DATA] No Crew Sabadell" at bounding box center [580, 318] width 838 height 538
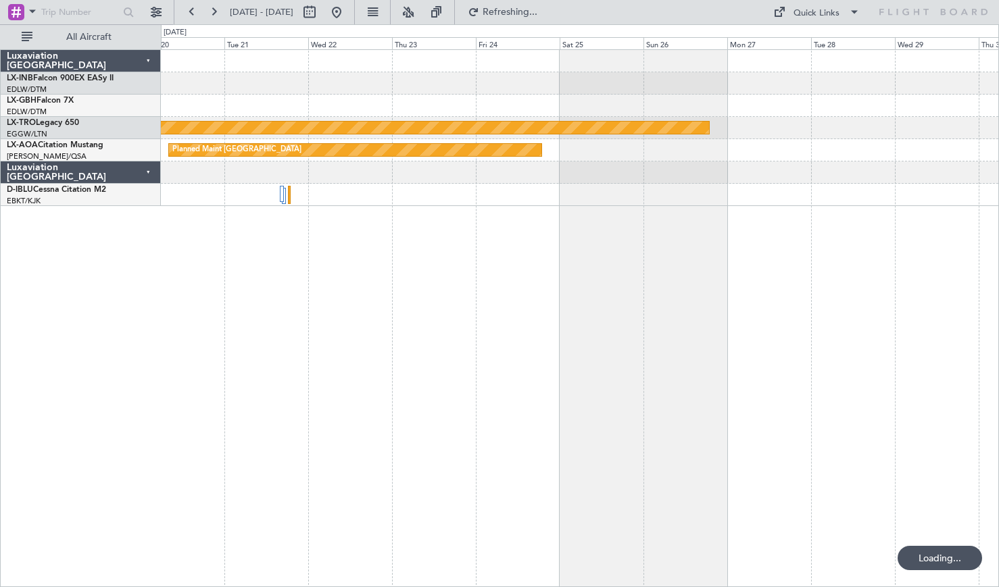
click at [553, 325] on div "Planned Maint Riga (Riga Intl) Planned Maint [GEOGRAPHIC_DATA] No Crew Sabadell" at bounding box center [580, 318] width 838 height 538
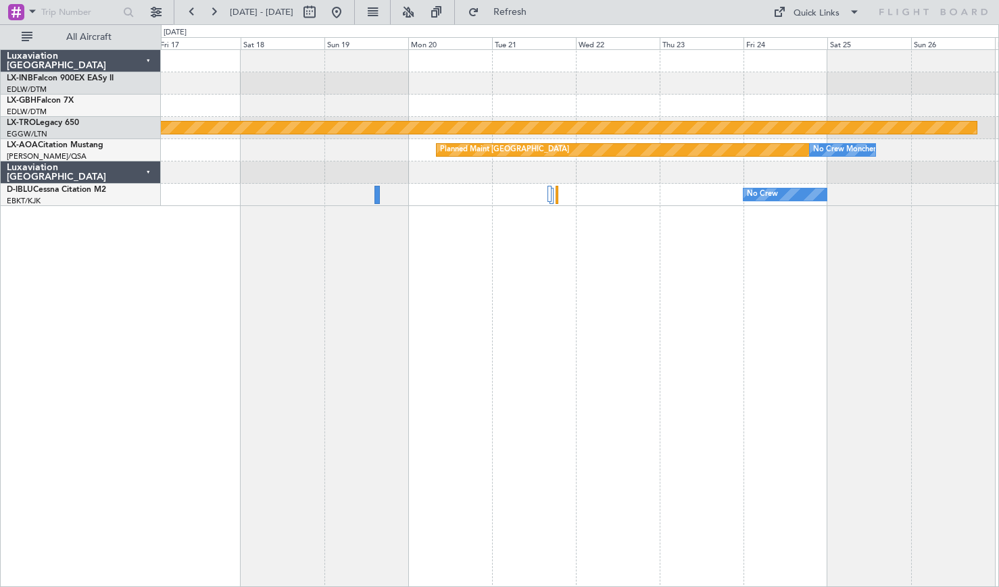
click at [489, 381] on div "Planned Maint Nurnberg Planned Maint [GEOGRAPHIC_DATA] (Riga Intl) Planned Main…" at bounding box center [580, 318] width 838 height 538
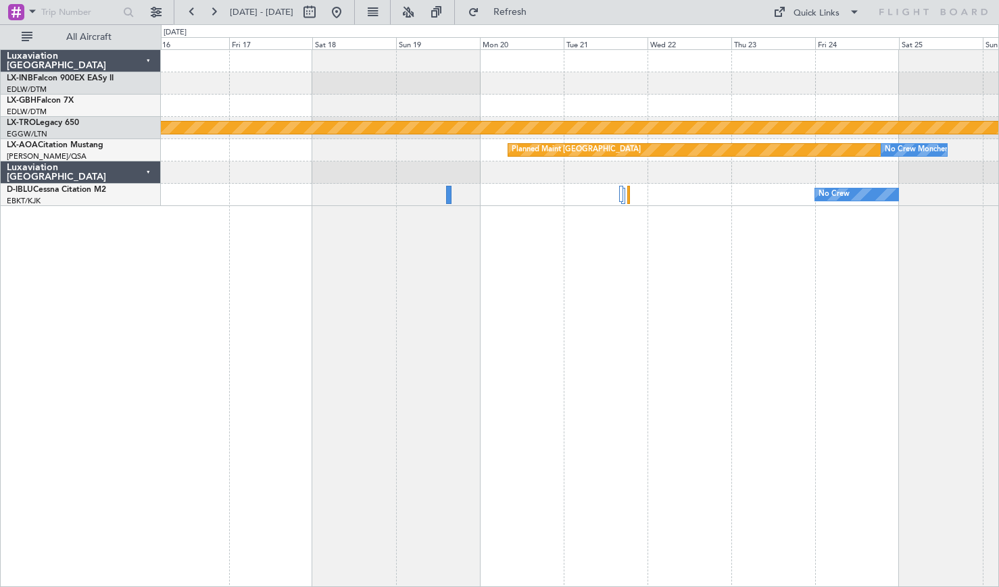
click at [669, 343] on div "Planned Maint Nurnberg Planned Maint [GEOGRAPHIC_DATA] (Riga Intl) Planned Main…" at bounding box center [580, 318] width 838 height 538
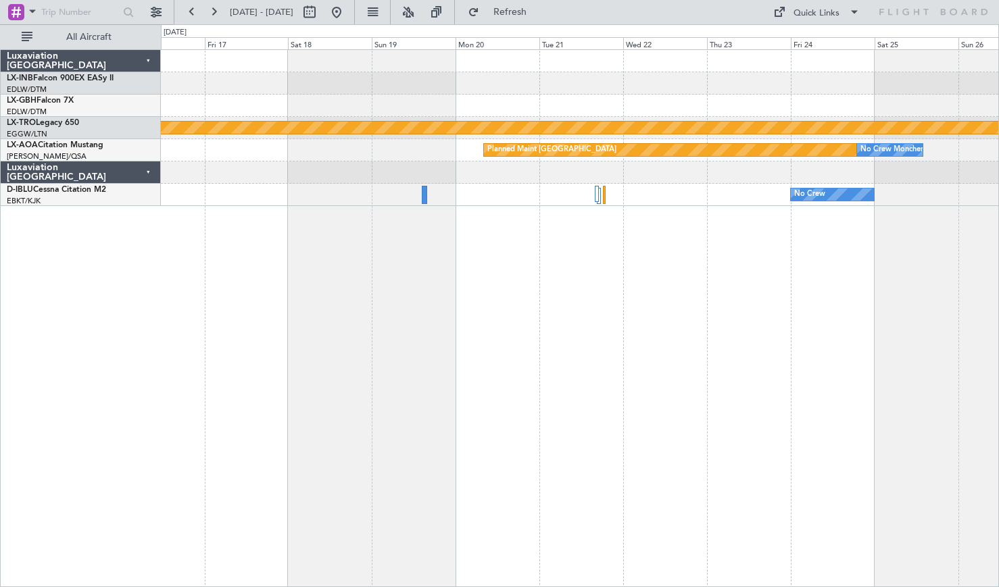
click at [309, 364] on div "Planned Maint Nurnberg Planned Maint [GEOGRAPHIC_DATA] (Riga Intl) Planned Main…" at bounding box center [580, 318] width 838 height 538
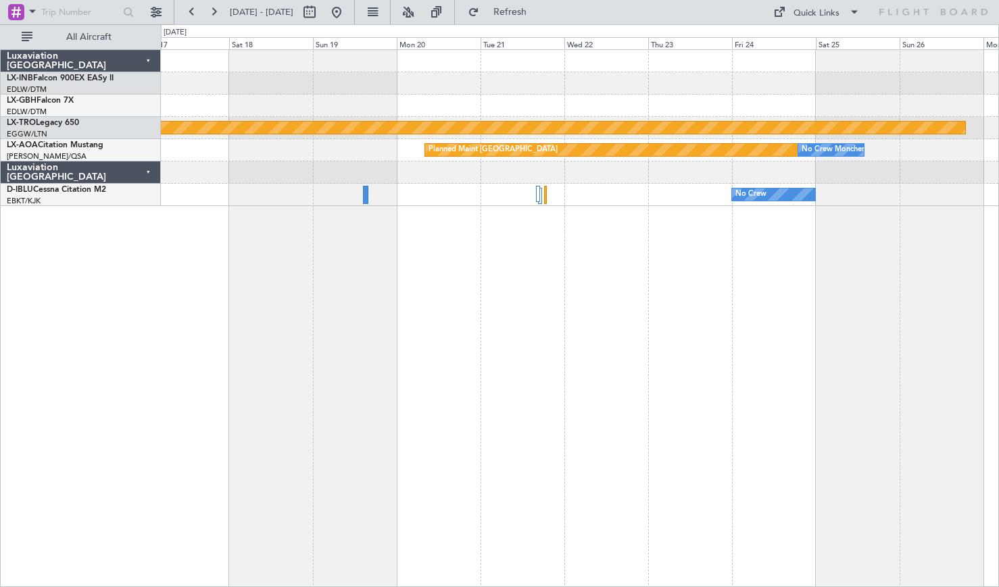
click at [456, 357] on div "Planned Maint Nurnberg Planned Maint [GEOGRAPHIC_DATA] (Riga Intl) Planned Main…" at bounding box center [580, 318] width 838 height 538
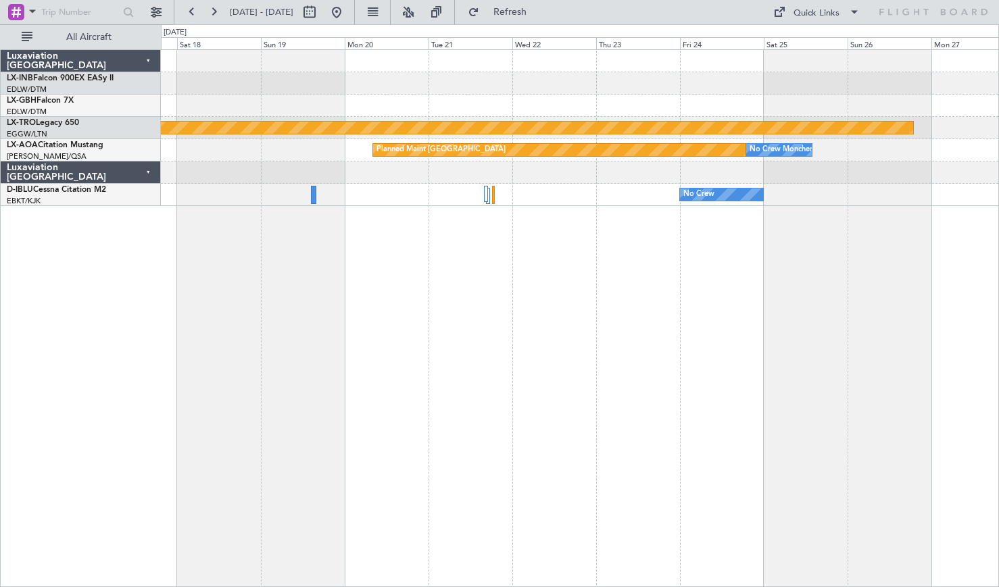
click at [396, 381] on div "Planned Maint Riga (Riga Intl) Planned Maint [GEOGRAPHIC_DATA] No Crew [GEOGRAP…" at bounding box center [580, 318] width 838 height 538
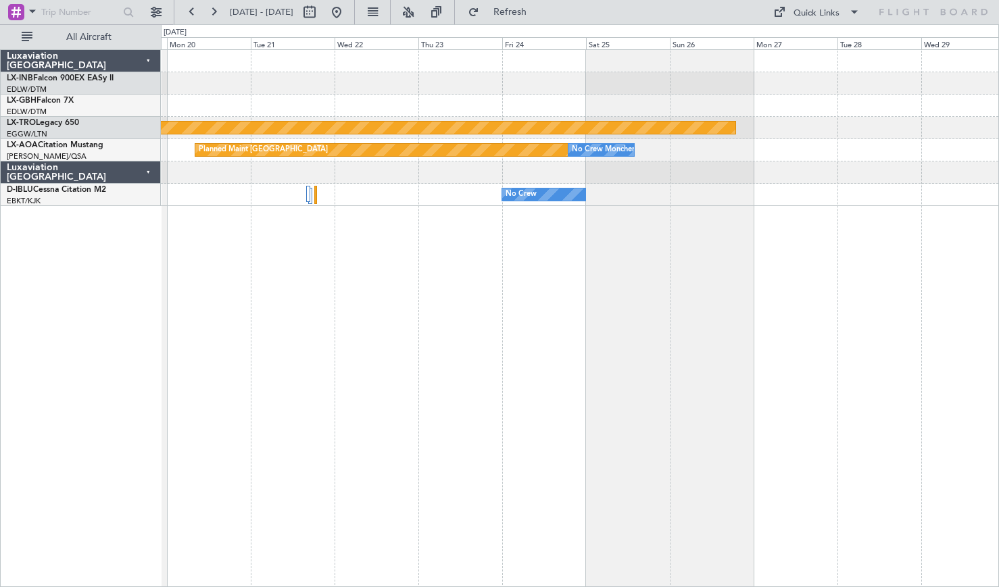
click at [460, 362] on div "Planned Maint Riga (Riga Intl) Planned Maint [GEOGRAPHIC_DATA] No Crew [GEOGRAP…" at bounding box center [580, 318] width 838 height 538
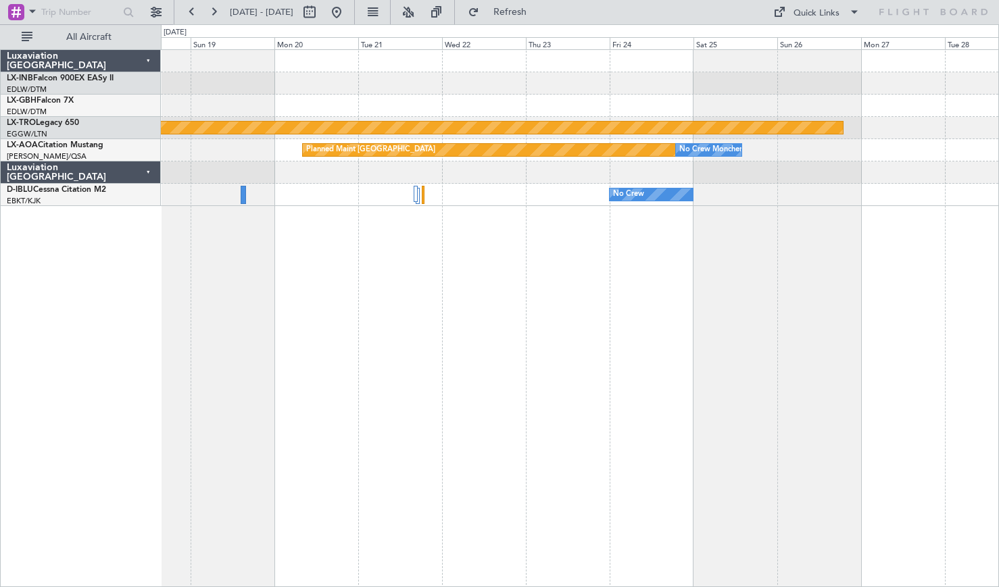
click at [574, 354] on div "Planned Maint Riga (Riga Intl) Planned Maint [GEOGRAPHIC_DATA] No Crew [GEOGRAP…" at bounding box center [580, 318] width 838 height 538
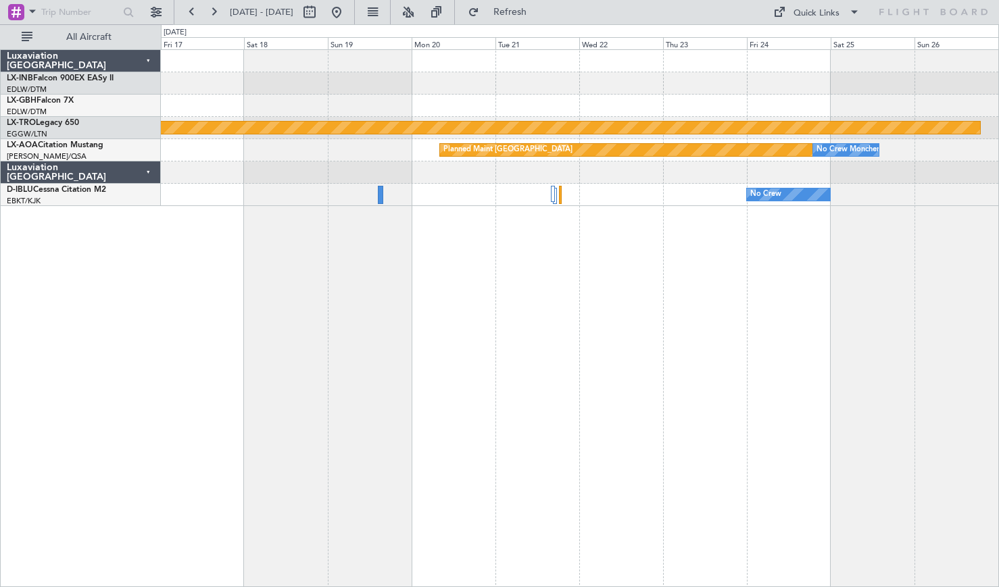
click at [719, 381] on div "Planned Maint Nurnberg Planned Maint [GEOGRAPHIC_DATA] (Riga Intl) Planned Main…" at bounding box center [580, 318] width 838 height 538
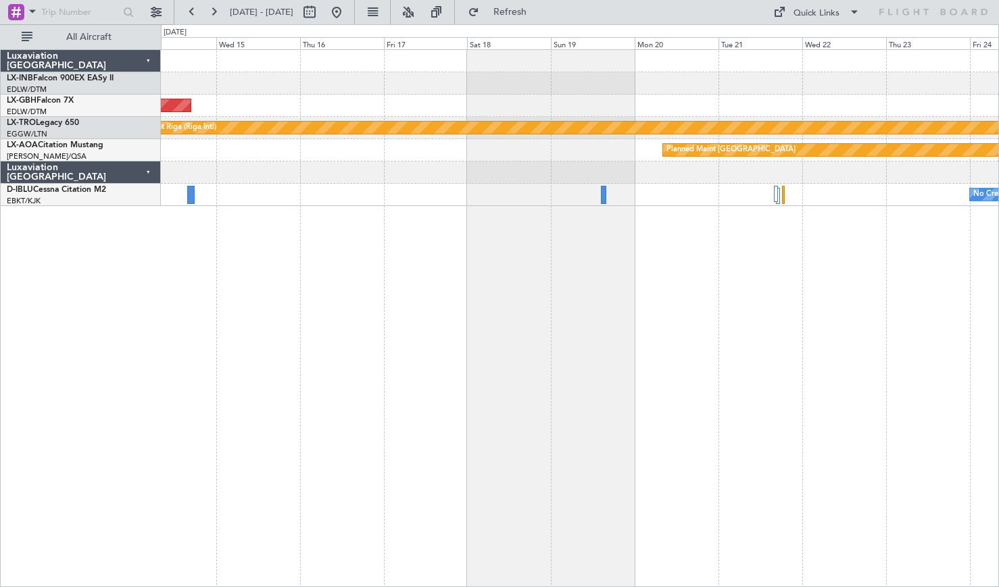
click at [460, 381] on div "Planned Maint Nurnberg Planned Maint [GEOGRAPHIC_DATA] (Riga Intl) Planned Main…" at bounding box center [580, 318] width 838 height 538
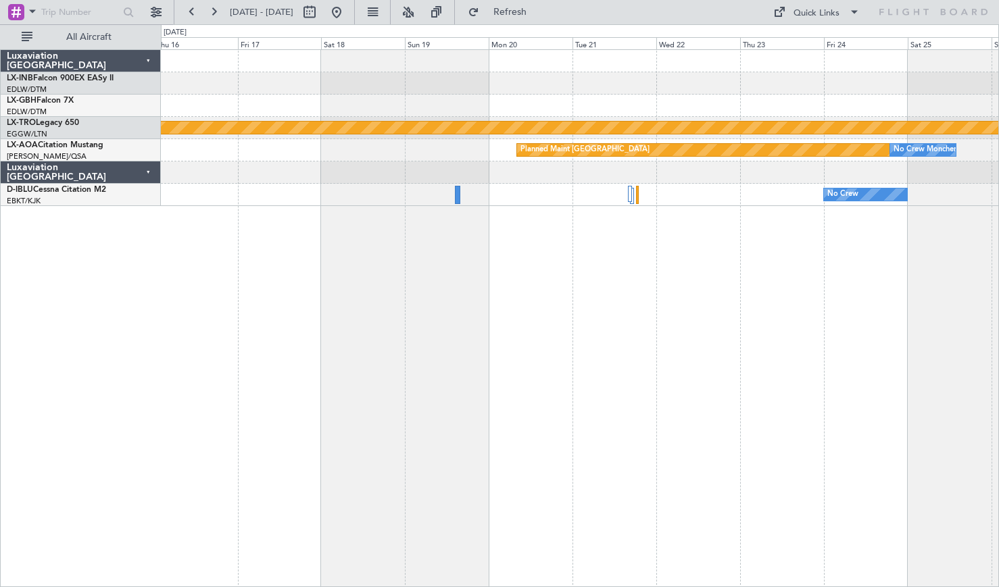
click at [447, 381] on div "Planned Maint Nurnberg Planned Maint [GEOGRAPHIC_DATA] (Riga Intl) Planned Main…" at bounding box center [580, 318] width 838 height 538
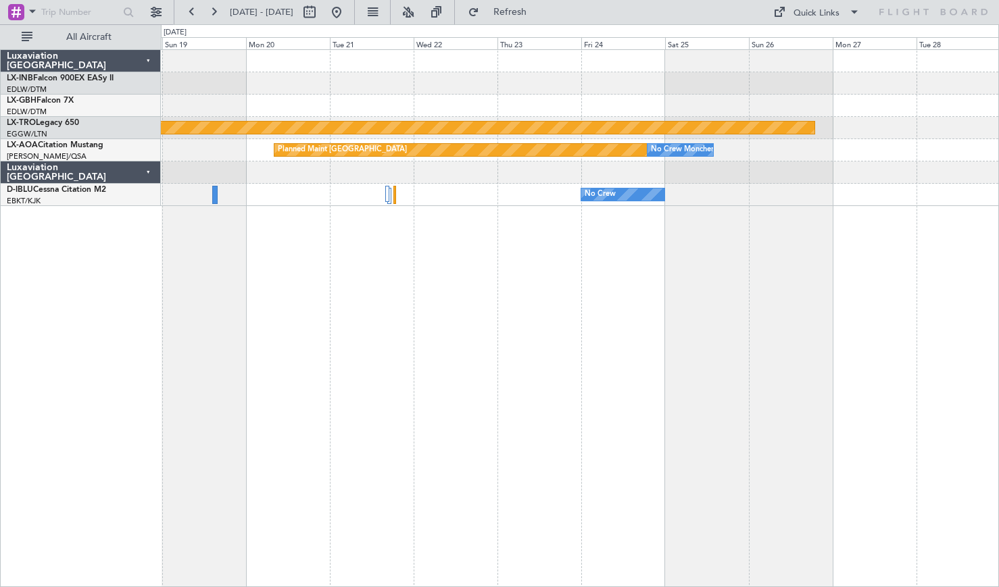
click at [455, 381] on div "Planned Maint Riga (Riga Intl) Planned Maint [GEOGRAPHIC_DATA] No Crew [GEOGRAP…" at bounding box center [580, 318] width 838 height 538
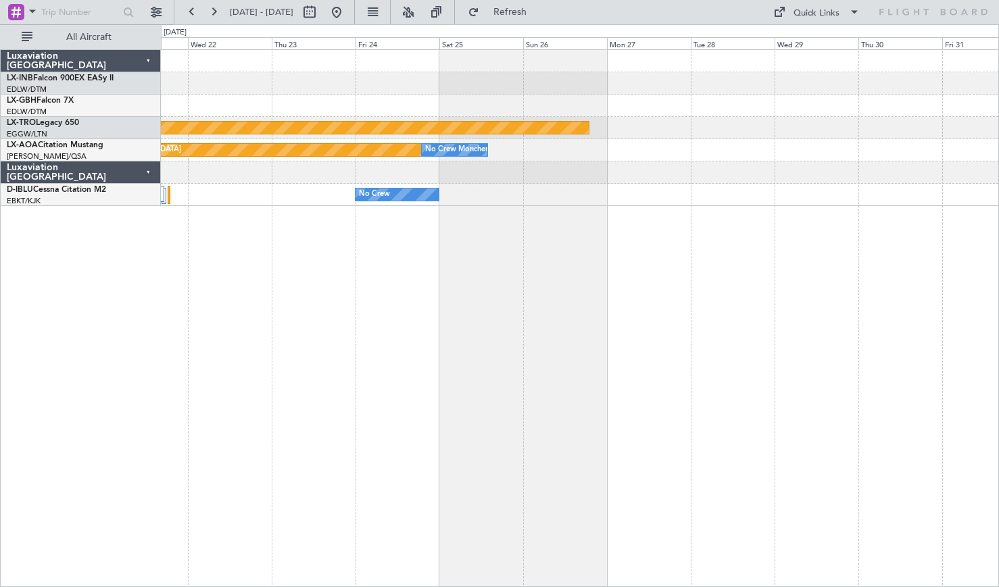
click at [426, 381] on div "Planned Maint Riga (Riga Intl) Planned Maint [GEOGRAPHIC_DATA] No Crew [GEOGRAP…" at bounding box center [580, 318] width 838 height 538
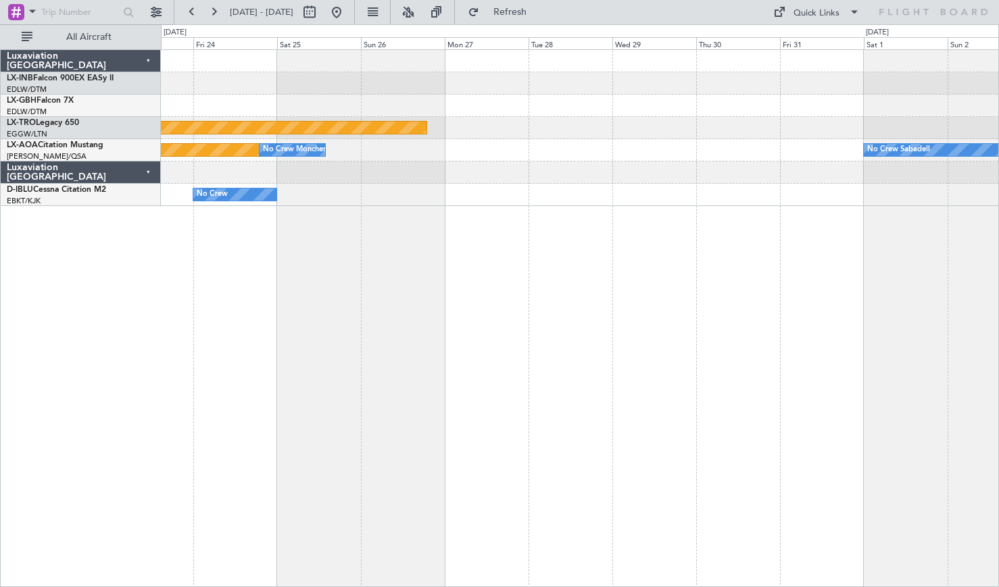
click at [401, 365] on div "Planned Maint Nurnberg Planned Maint [GEOGRAPHIC_DATA] (Riga Intl) Planned Main…" at bounding box center [580, 318] width 838 height 538
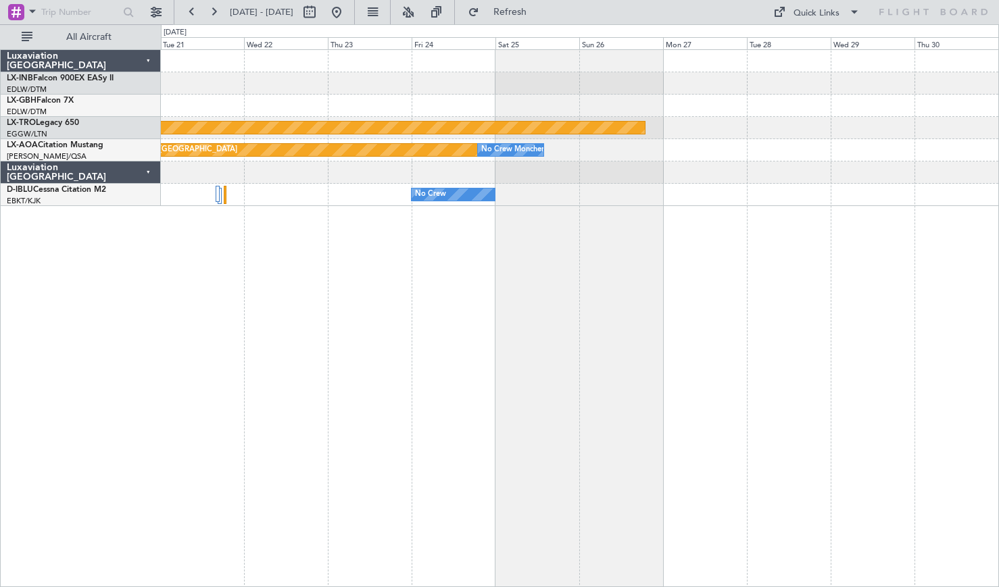
click at [728, 337] on div "Planned Maint Riga (Riga Intl) Planned Maint [GEOGRAPHIC_DATA] No Crew [GEOGRAP…" at bounding box center [580, 318] width 838 height 538
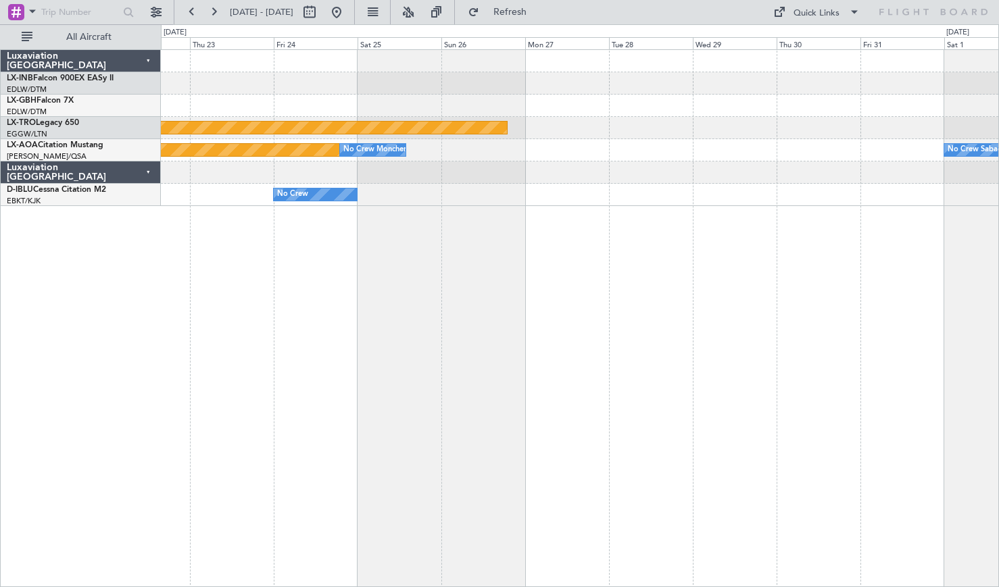
click at [329, 381] on div "Planned Maint Nurnberg Planned Maint [GEOGRAPHIC_DATA] (Riga Intl) Planned Main…" at bounding box center [580, 318] width 838 height 538
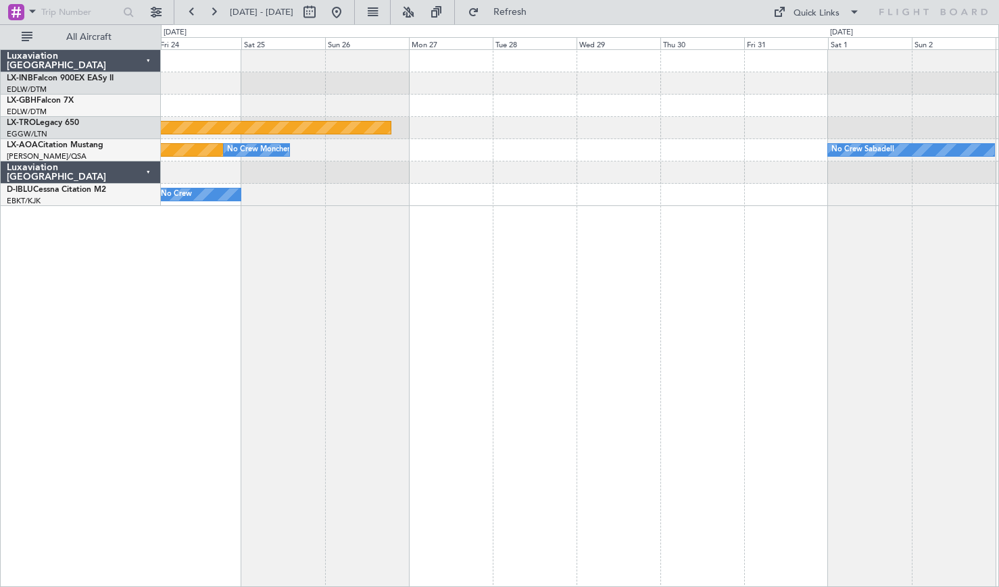
click at [400, 370] on div "Planned Maint Nurnberg Planned Maint [GEOGRAPHIC_DATA] (Riga Intl) Planned Main…" at bounding box center [580, 318] width 838 height 538
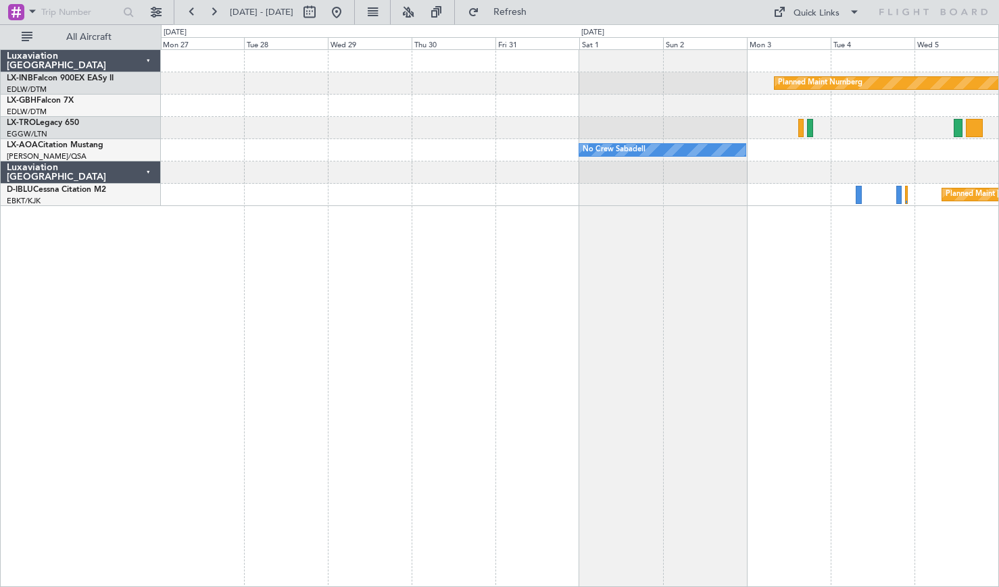
click at [325, 364] on div "Planned Maint Nurnberg Planned Maint [GEOGRAPHIC_DATA] (Riga Intl) No Crew Saba…" at bounding box center [580, 318] width 838 height 538
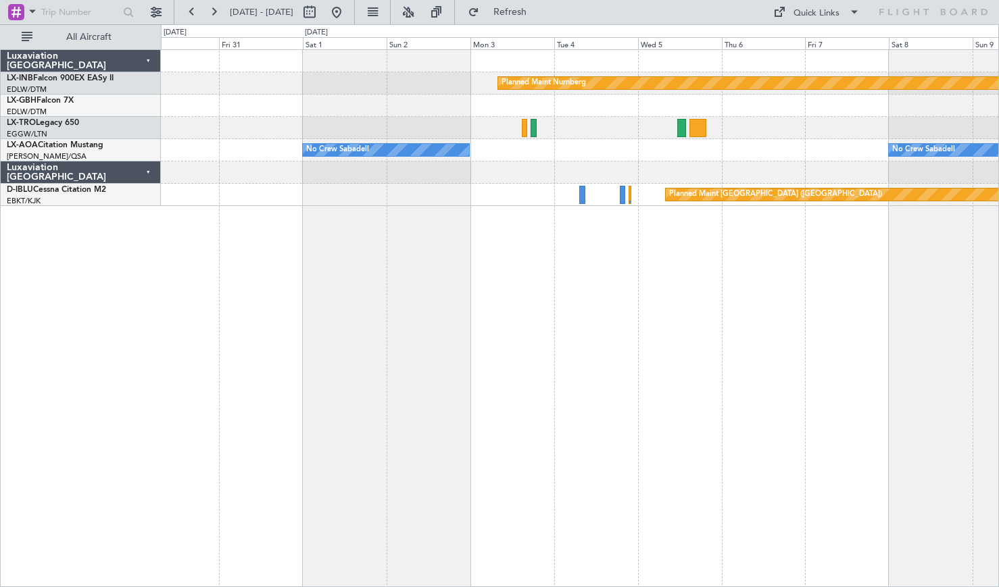
drag, startPoint x: 572, startPoint y: 18, endPoint x: 552, endPoint y: 32, distance: 25.1
click at [543, 18] on button "Refresh" at bounding box center [502, 12] width 81 height 22
click at [347, 18] on button at bounding box center [337, 12] width 22 height 22
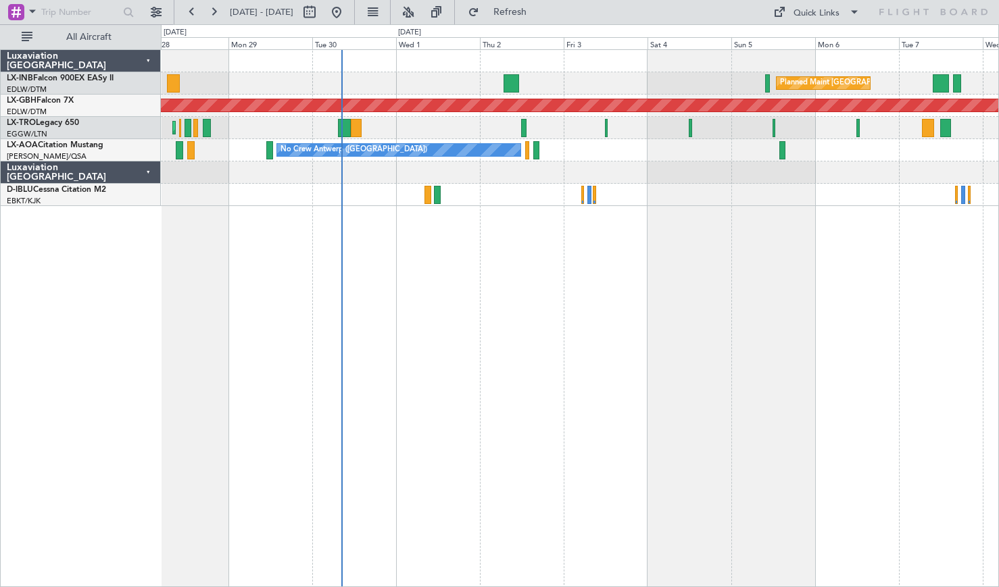
click at [560, 381] on div "Planned Maint [GEOGRAPHIC_DATA] ([GEOGRAPHIC_DATA]) Unplanned Maint [GEOGRAPHIC…" at bounding box center [580, 318] width 838 height 538
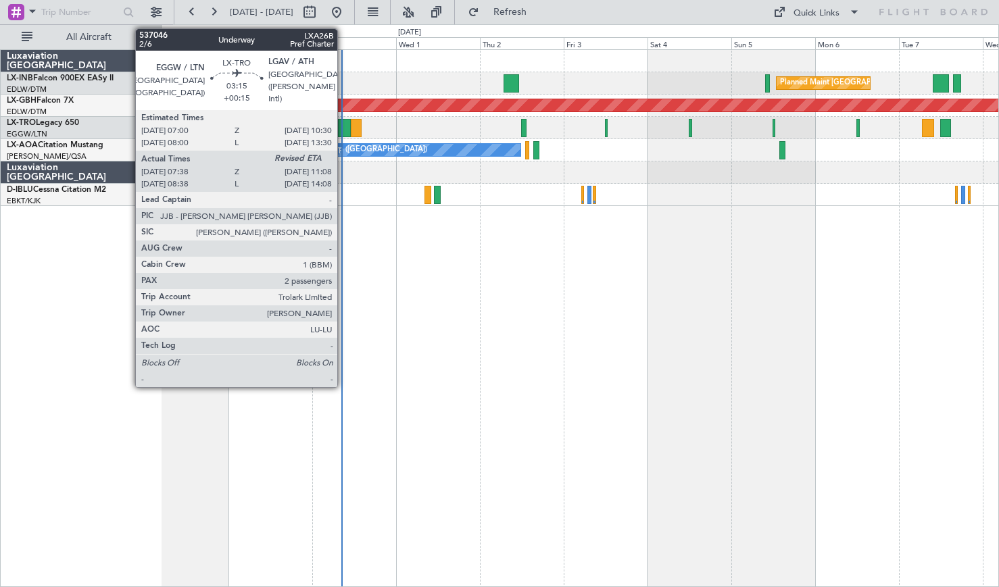
click at [344, 132] on div at bounding box center [344, 128] width 13 height 18
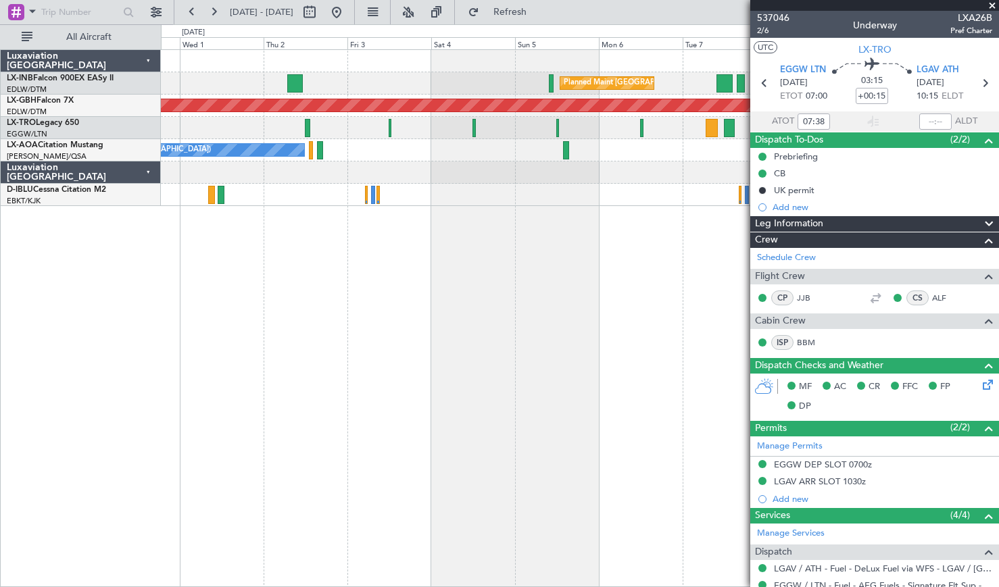
click at [366, 289] on div "Planned Maint [GEOGRAPHIC_DATA] ([GEOGRAPHIC_DATA]) Planned Maint Nurnberg Plan…" at bounding box center [580, 318] width 838 height 538
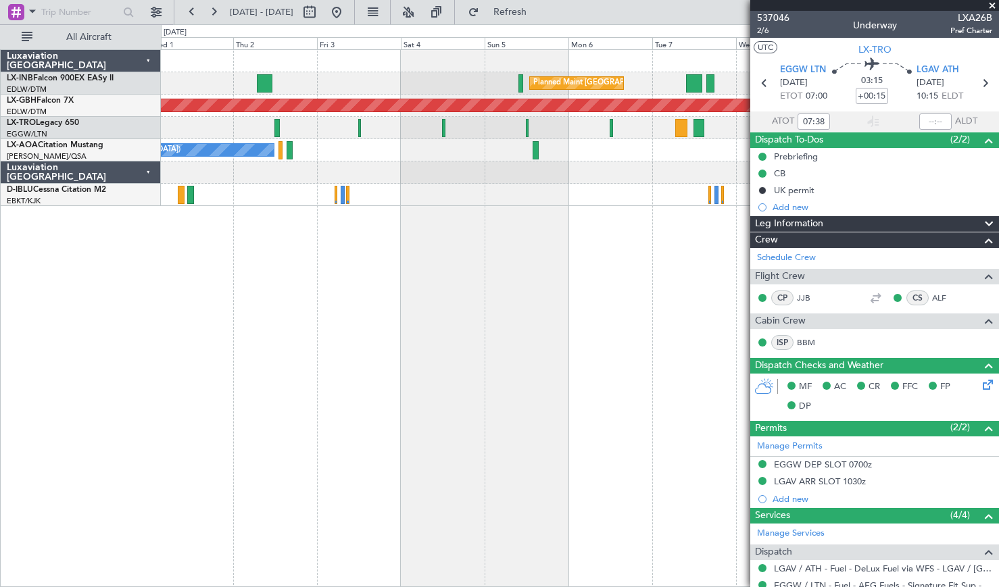
click at [409, 291] on div "Planned Maint [GEOGRAPHIC_DATA] ([GEOGRAPHIC_DATA]) Planned Maint Nurnberg No C…" at bounding box center [580, 318] width 838 height 538
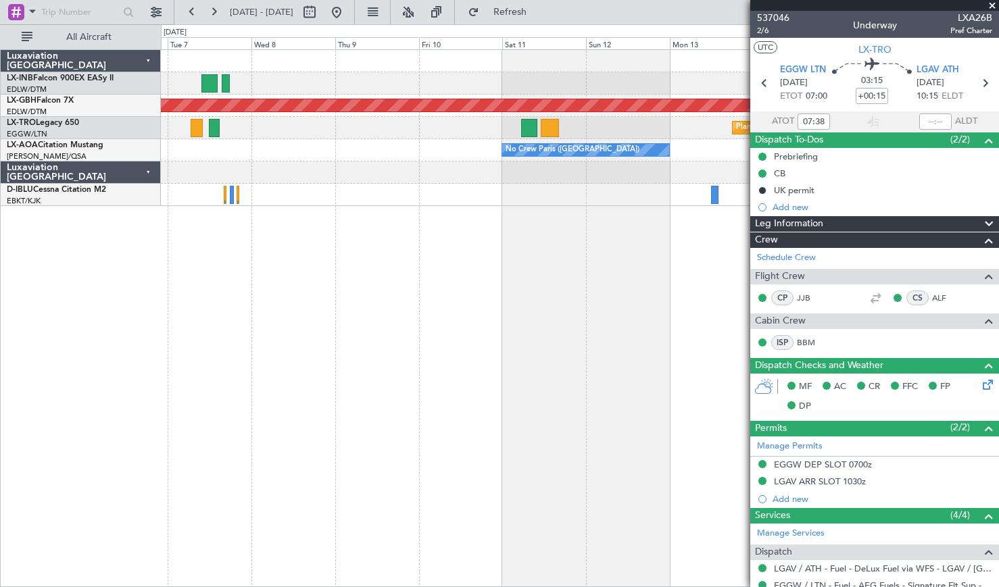
click at [283, 168] on div "Planned Maint [GEOGRAPHIC_DATA] ([GEOGRAPHIC_DATA]) Planned Maint Nurnberg Plan…" at bounding box center [580, 128] width 838 height 156
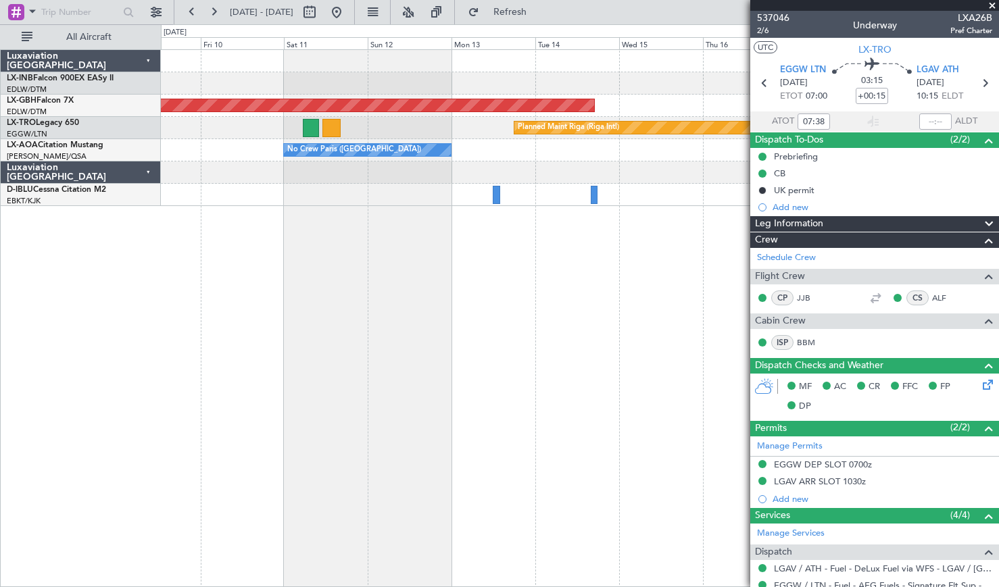
click at [333, 272] on div "Planned Maint Nurnberg Planned Maint [GEOGRAPHIC_DATA] (Riga Intl) No Crew [GEO…" at bounding box center [580, 318] width 838 height 538
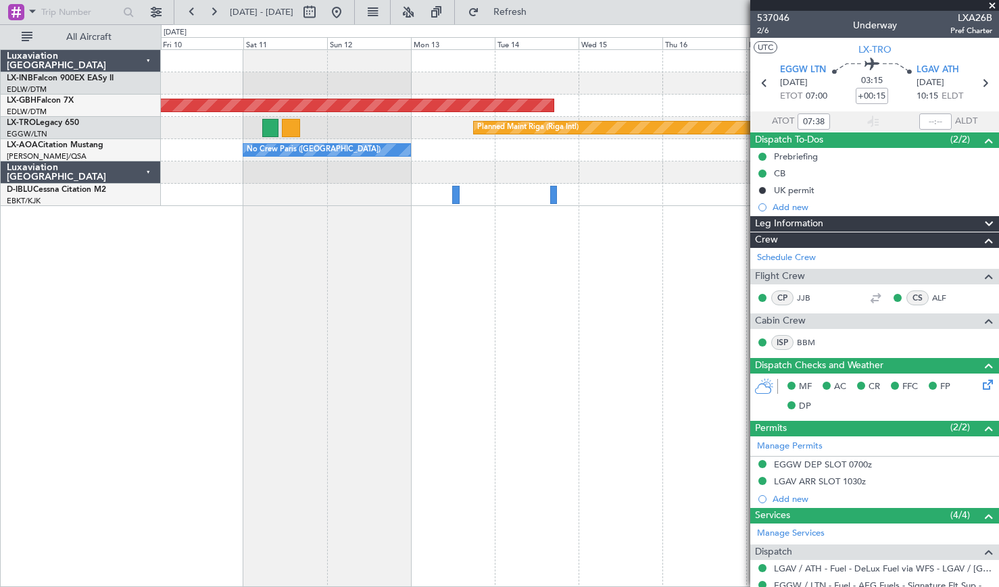
click at [813, 4] on span at bounding box center [993, 6] width 14 height 12
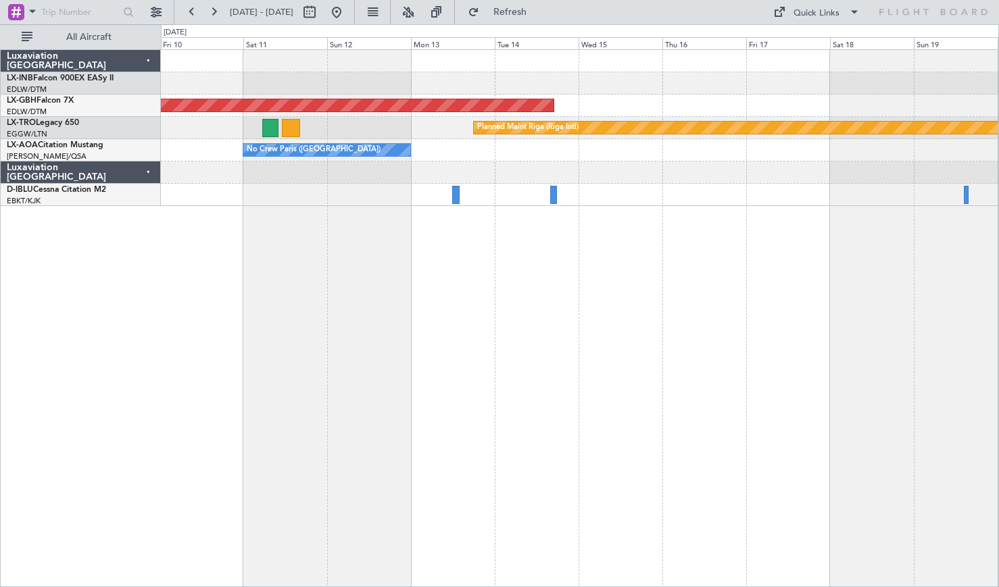
type input "0"
click at [528, 9] on span "Refresh" at bounding box center [510, 11] width 57 height 9
click at [347, 14] on button at bounding box center [337, 12] width 22 height 22
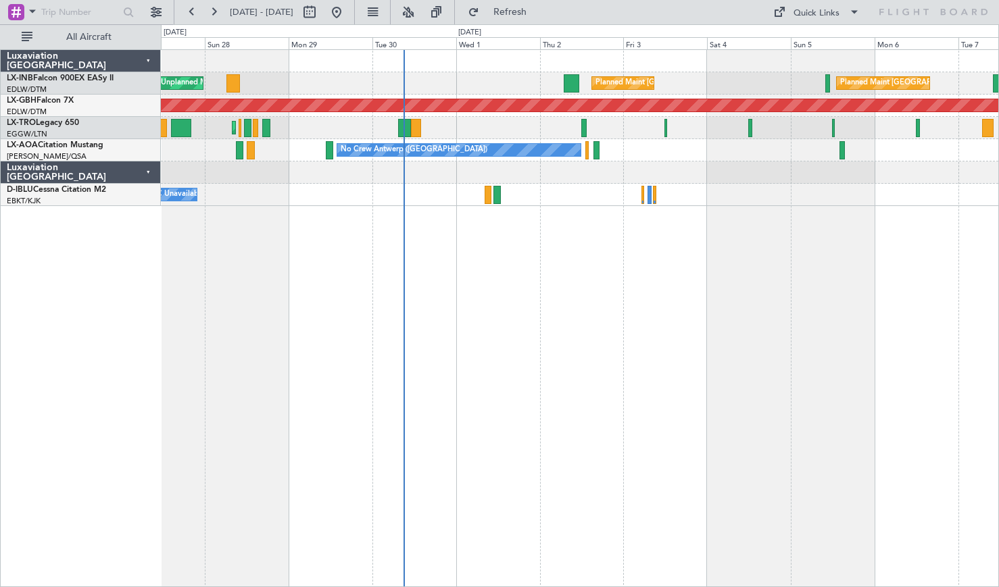
click at [500, 345] on div "Planned Maint [GEOGRAPHIC_DATA] Unplanned Maint [GEOGRAPHIC_DATA] ([GEOGRAPHIC_…" at bounding box center [580, 318] width 838 height 538
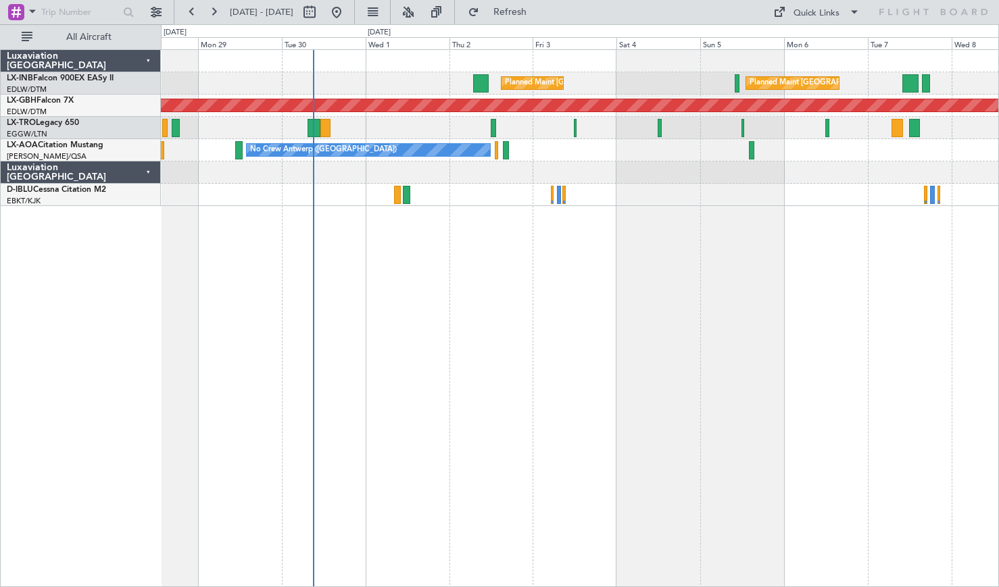
click at [460, 337] on div "Planned Maint [GEOGRAPHIC_DATA] Planned Maint [GEOGRAPHIC_DATA] ([GEOGRAPHIC_DA…" at bounding box center [580, 318] width 838 height 538
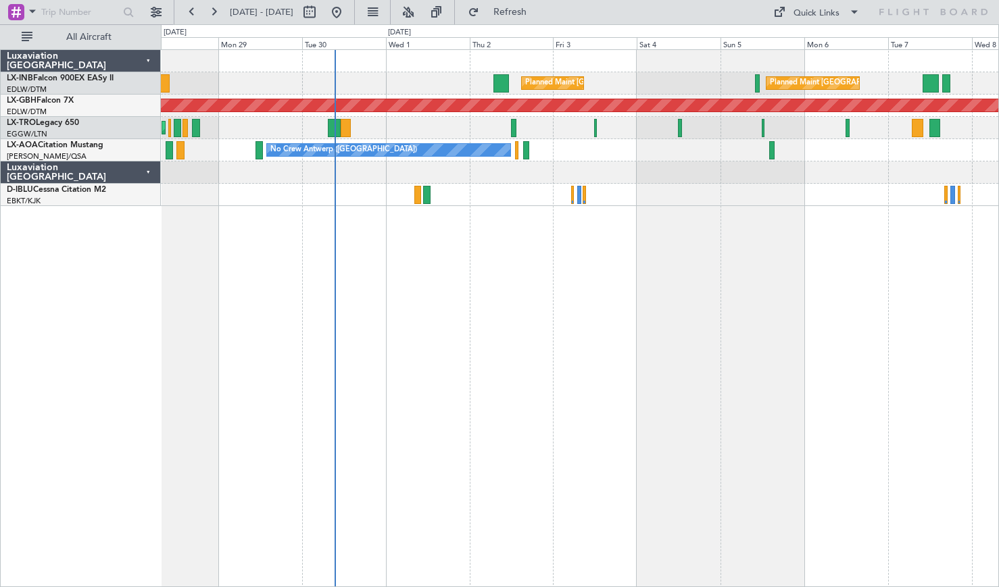
click at [612, 381] on div "Planned Maint [GEOGRAPHIC_DATA] Planned Maint [GEOGRAPHIC_DATA] ([GEOGRAPHIC_DA…" at bounding box center [580, 318] width 838 height 538
